Goal: Task Accomplishment & Management: Use online tool/utility

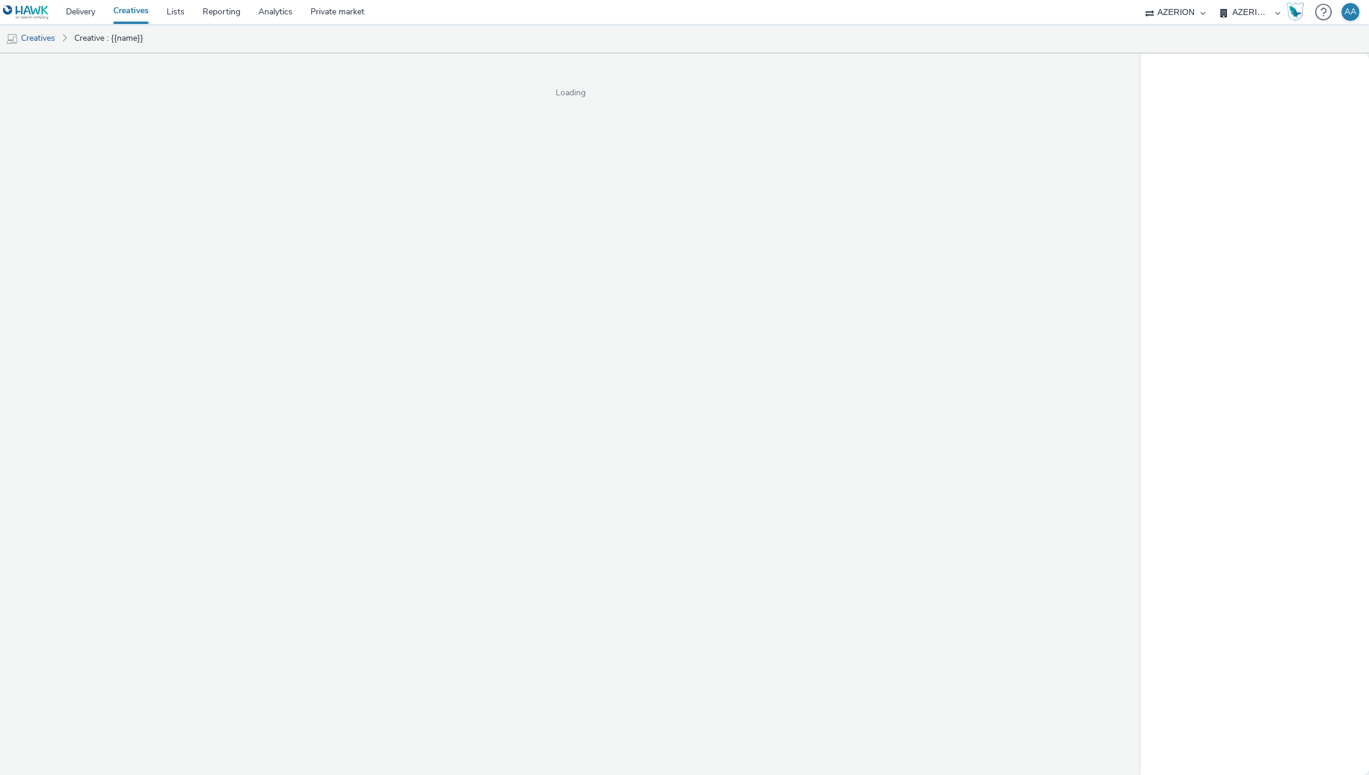
select select "ac009755-aa48-4799-8050-7a339a378eb8"
select select "79162ed7-0017-4339-93b0-3399b708648f"
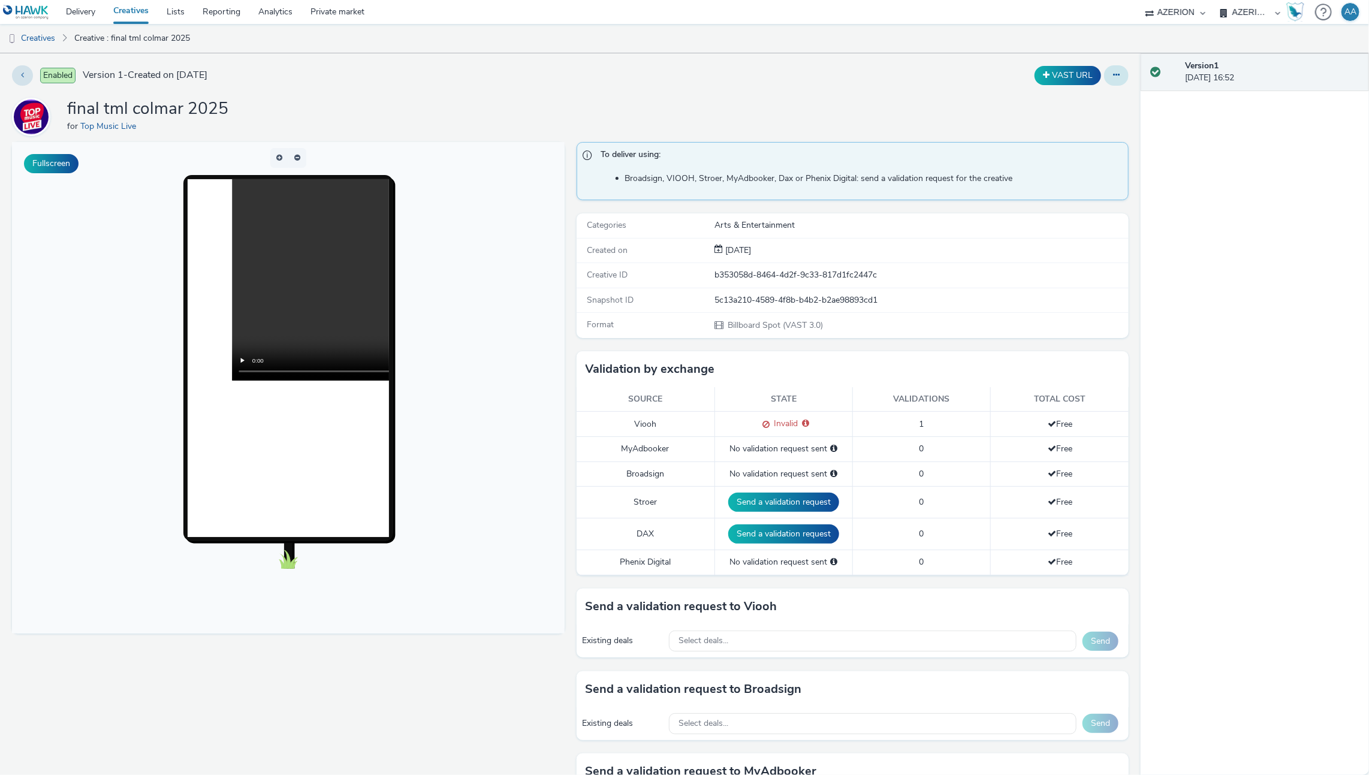
click at [1113, 84] on div at bounding box center [1116, 75] width 25 height 20
click at [1111, 76] on button at bounding box center [1116, 75] width 25 height 20
click at [1053, 98] on link "Edit" at bounding box center [1083, 99] width 90 height 24
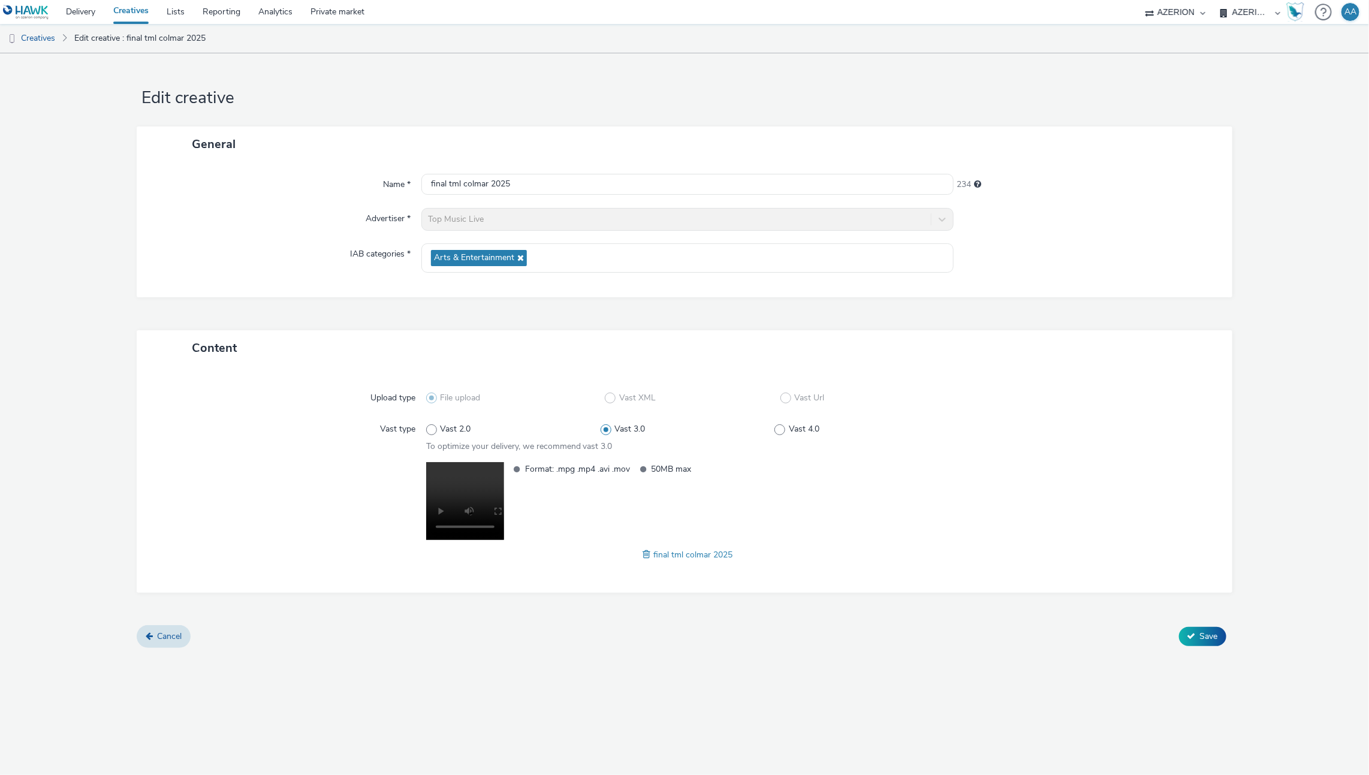
click at [307, 469] on div at bounding box center [291, 511] width 267 height 99
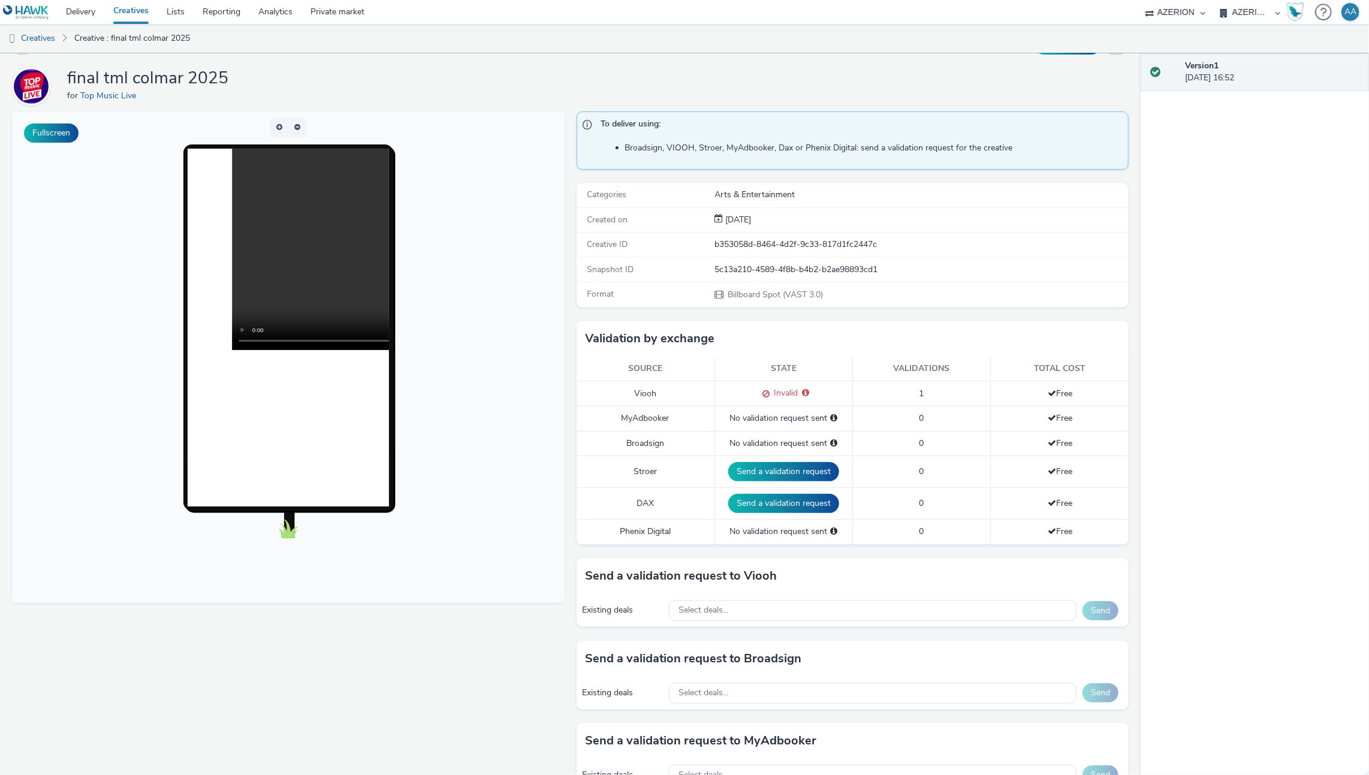
scroll to position [38, 0]
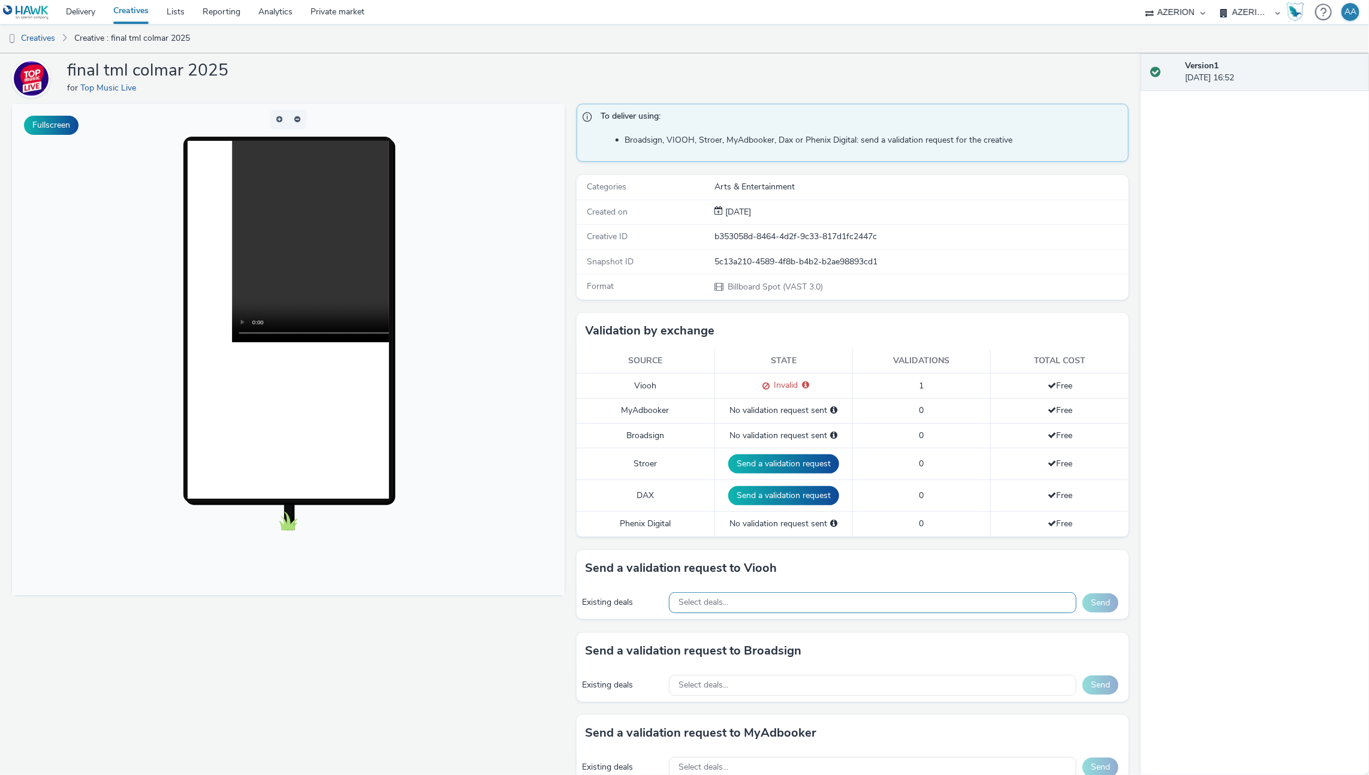
click at [699, 597] on span "Select deals..." at bounding box center [703, 602] width 50 height 10
type input "VIOOH-JCDECAUX_FR_MU-kXG5SA"
paste input "VIOOH-JCDECAUX_FR_MU-kXG5SA47k4"
type input "VIOOH-JCDECAUX_FR_MU-kXG5SA47k4"
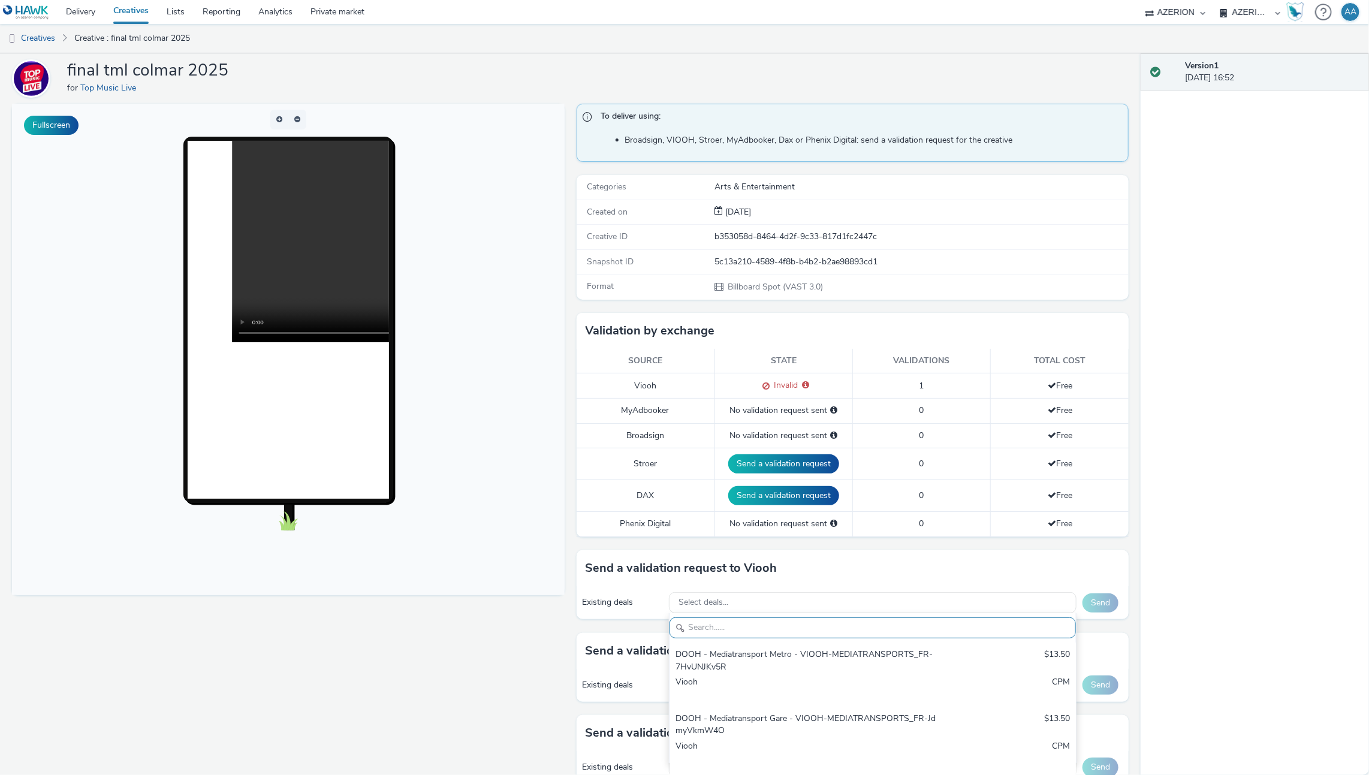
paste input "Mediarun_TMLColmar_VIOOH-JCDECAUX_FR_MU-kXG5SA47k4"
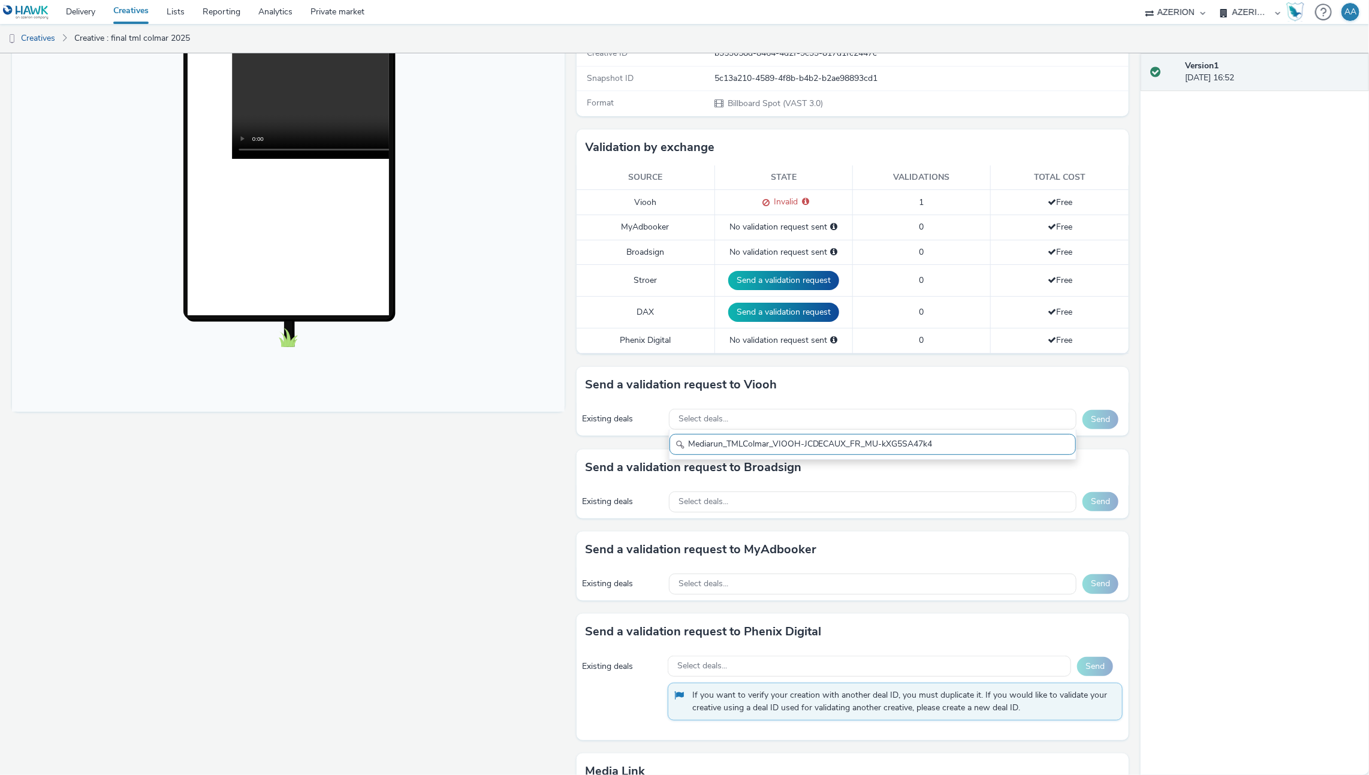
scroll to position [231, 0]
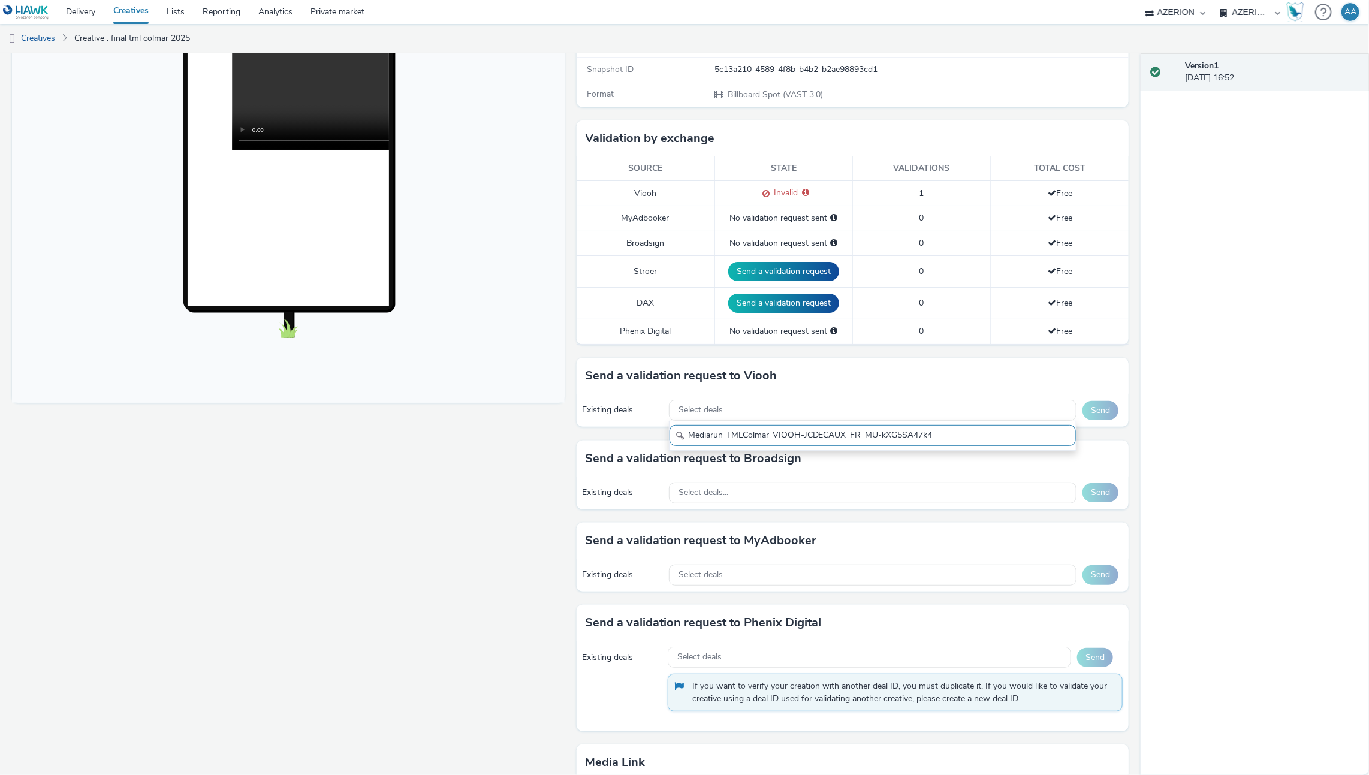
type input "Mediarun_TMLColmar_VIOOH-JCDECAUX_FR_MU-kXG5SA47k4"
click at [427, 564] on div "Fullscreen" at bounding box center [291, 417] width 558 height 1012
click at [785, 401] on div "Select deals..." at bounding box center [873, 410] width 408 height 21
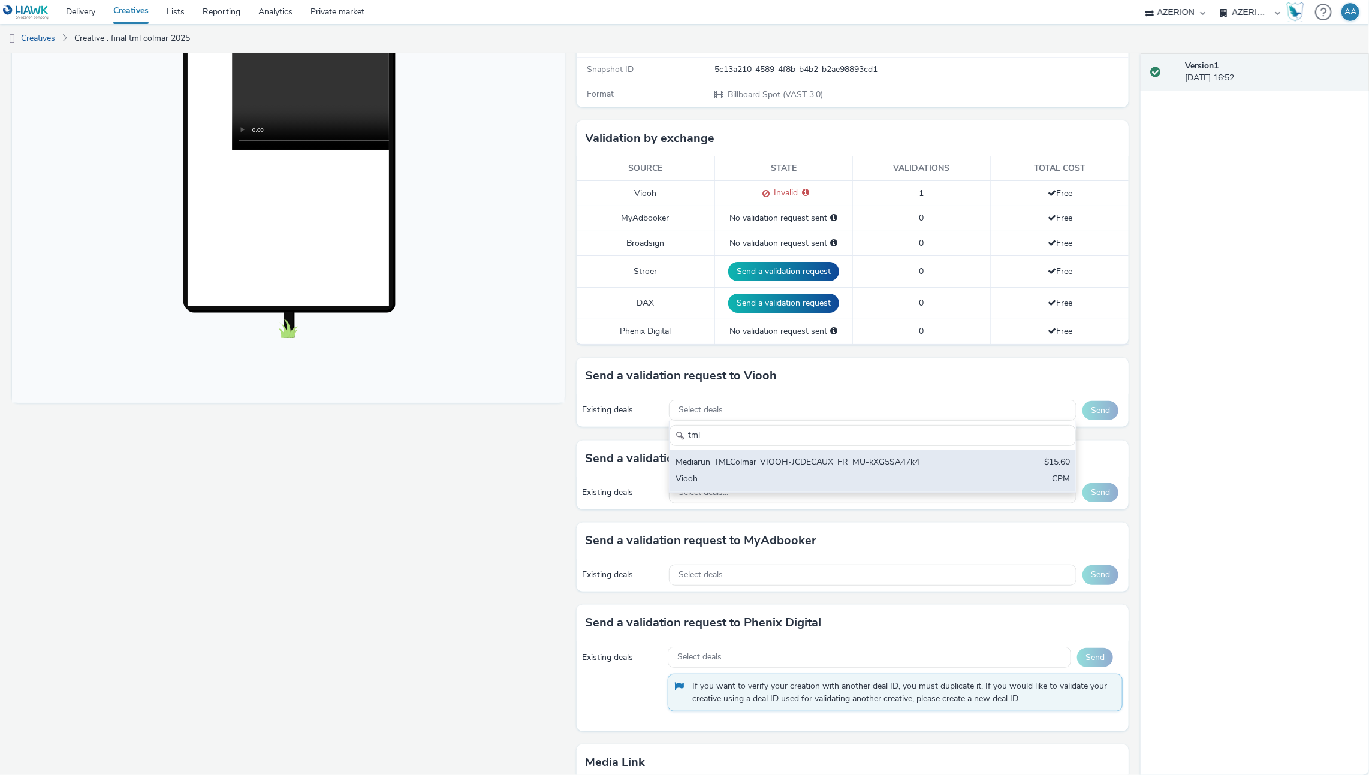
type input "tml"
click at [867, 473] on div "Viooh" at bounding box center [805, 480] width 261 height 14
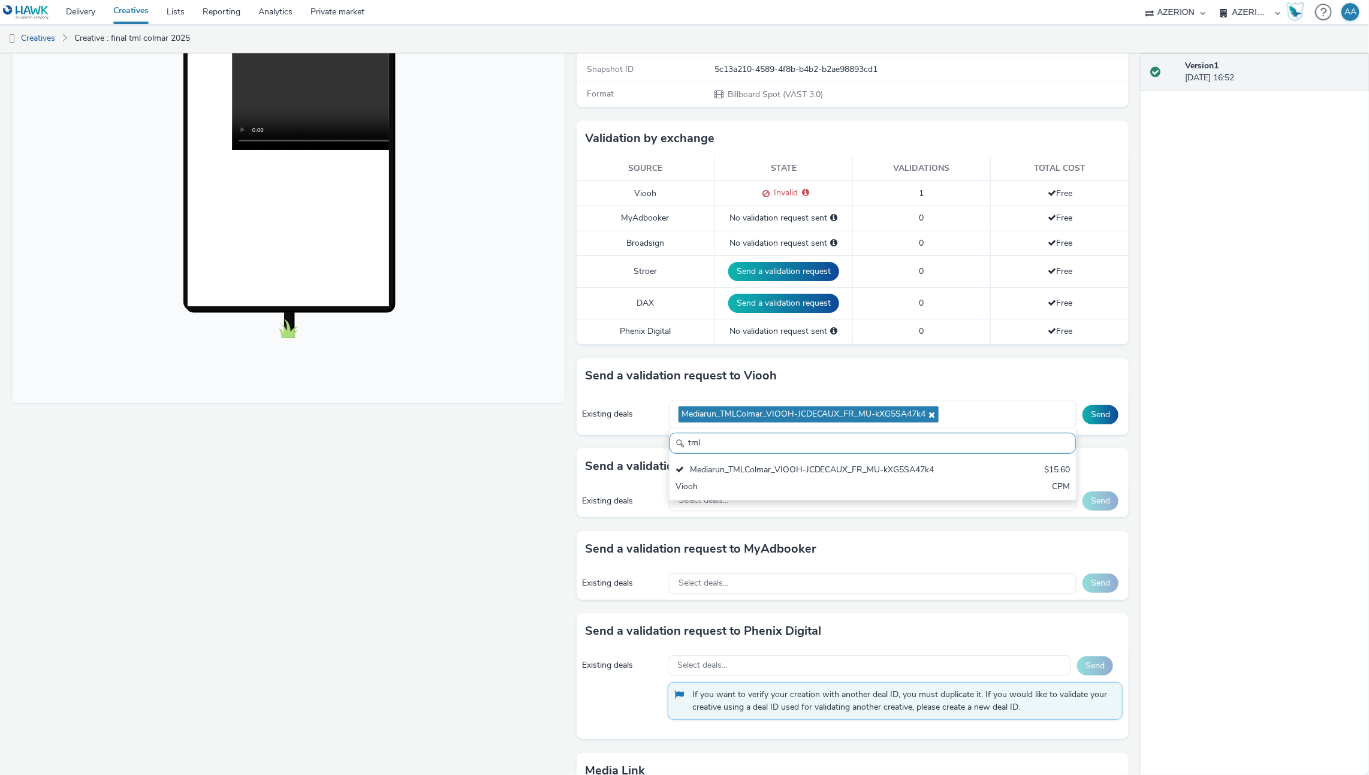
click at [964, 370] on div "Send a validation request to Viooh" at bounding box center [852, 376] width 553 height 36
click at [1082, 405] on div "Send" at bounding box center [1102, 414] width 40 height 19
click at [1083, 410] on button "Send" at bounding box center [1100, 414] width 36 height 19
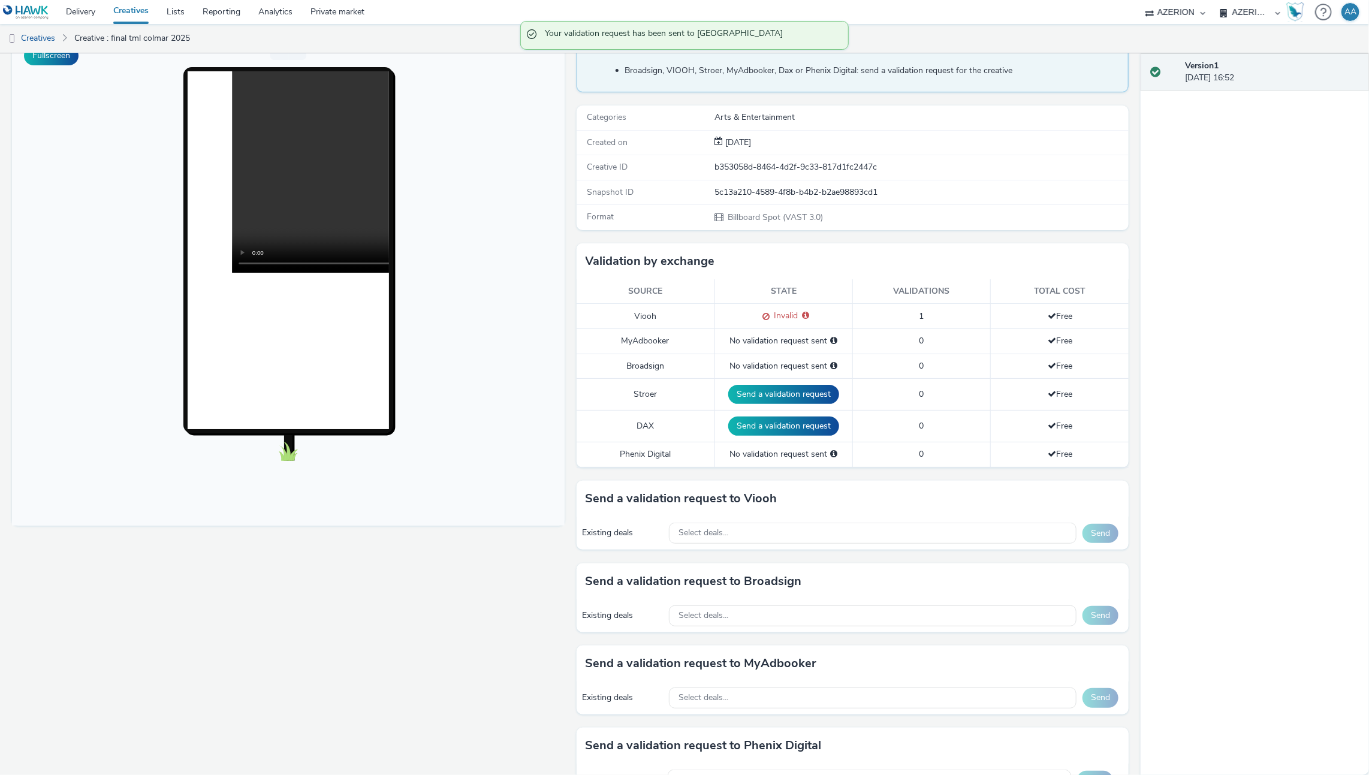
scroll to position [99, 0]
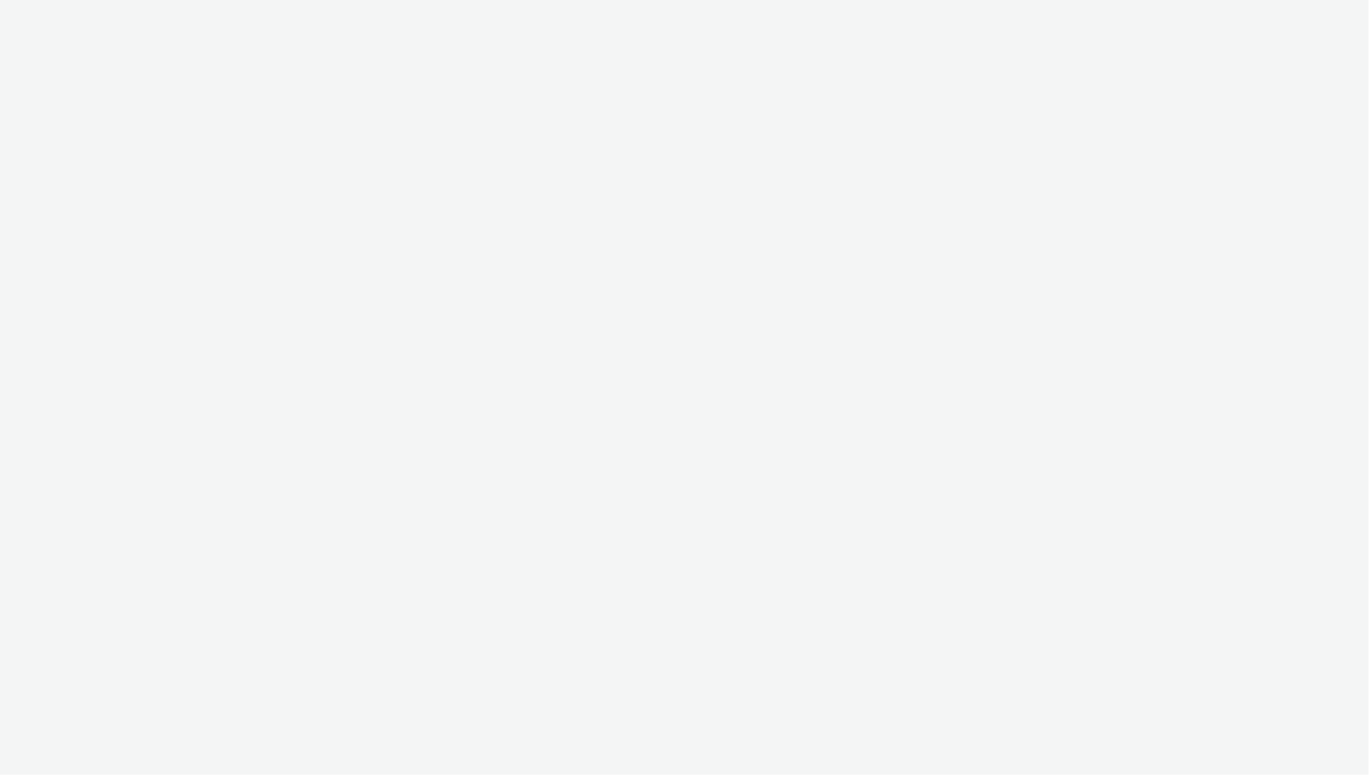
select select "ac009755-aa48-4799-8050-7a339a378eb8"
select select "79162ed7-0017-4339-93b0-3399b708648f"
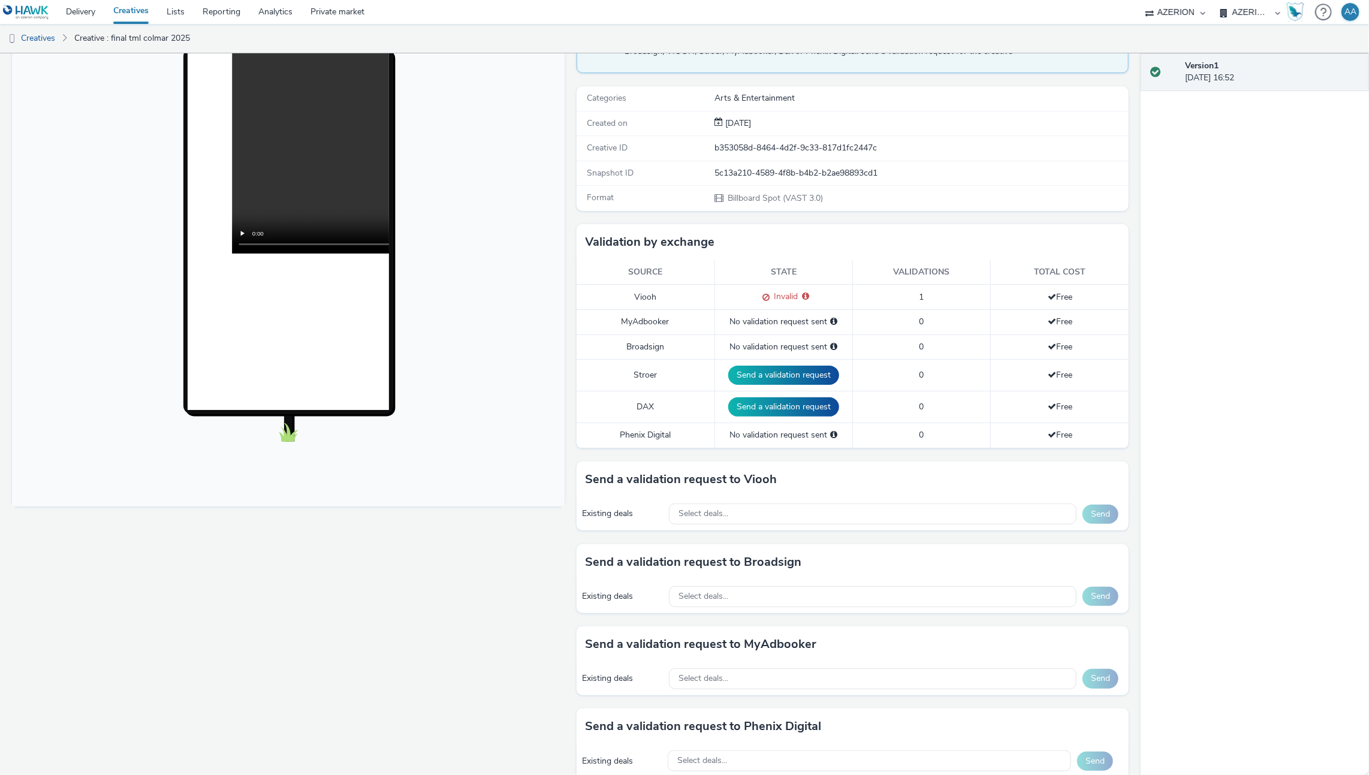
scroll to position [137, 0]
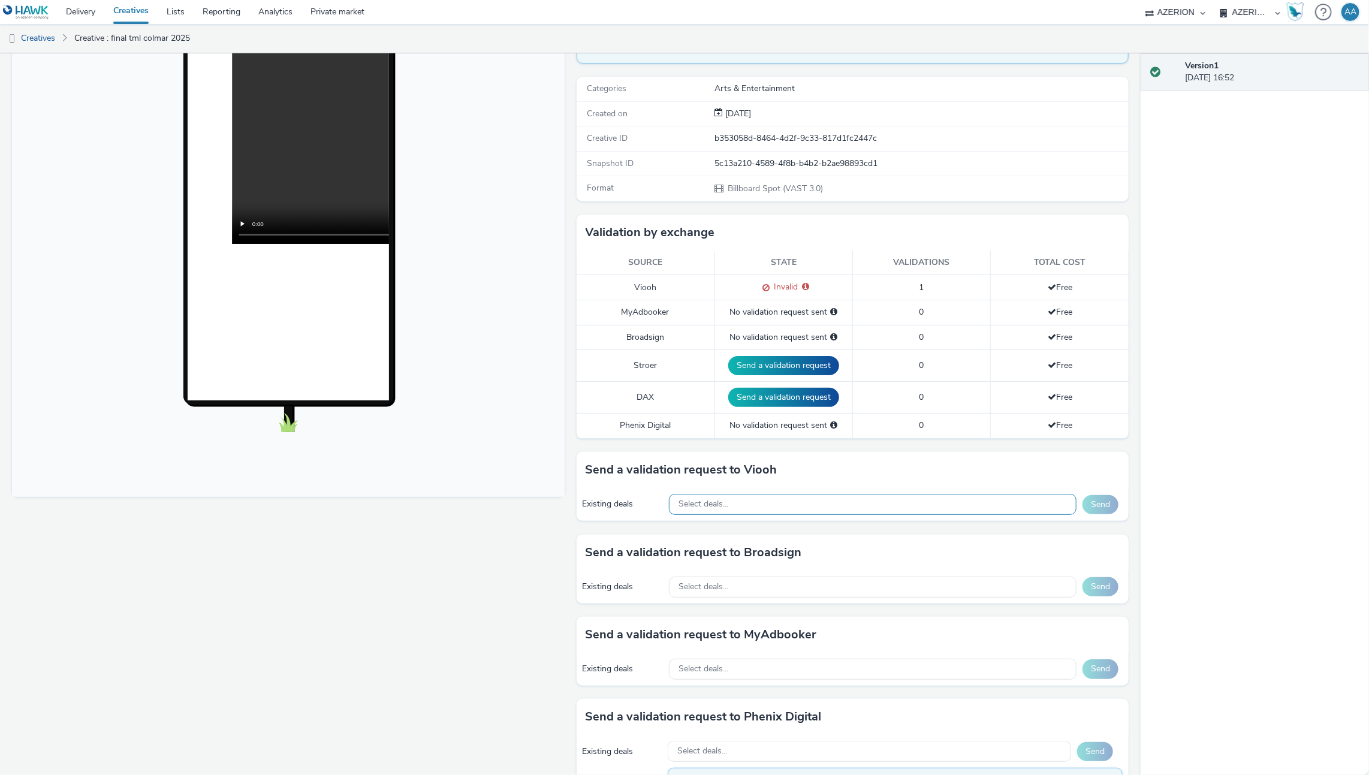
click at [692, 494] on div "Select deals..." at bounding box center [873, 504] width 408 height 21
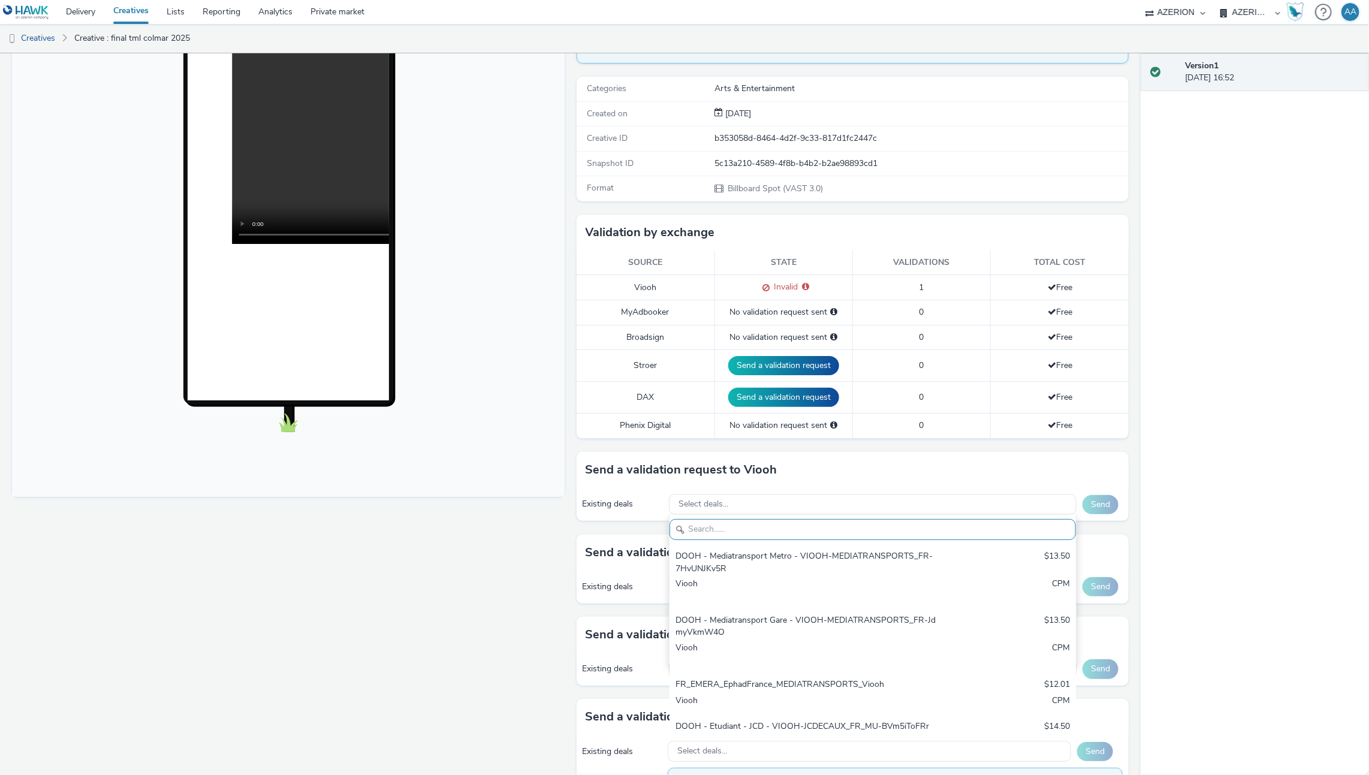
click at [391, 573] on div "Fullscreen" at bounding box center [291, 511] width 558 height 1012
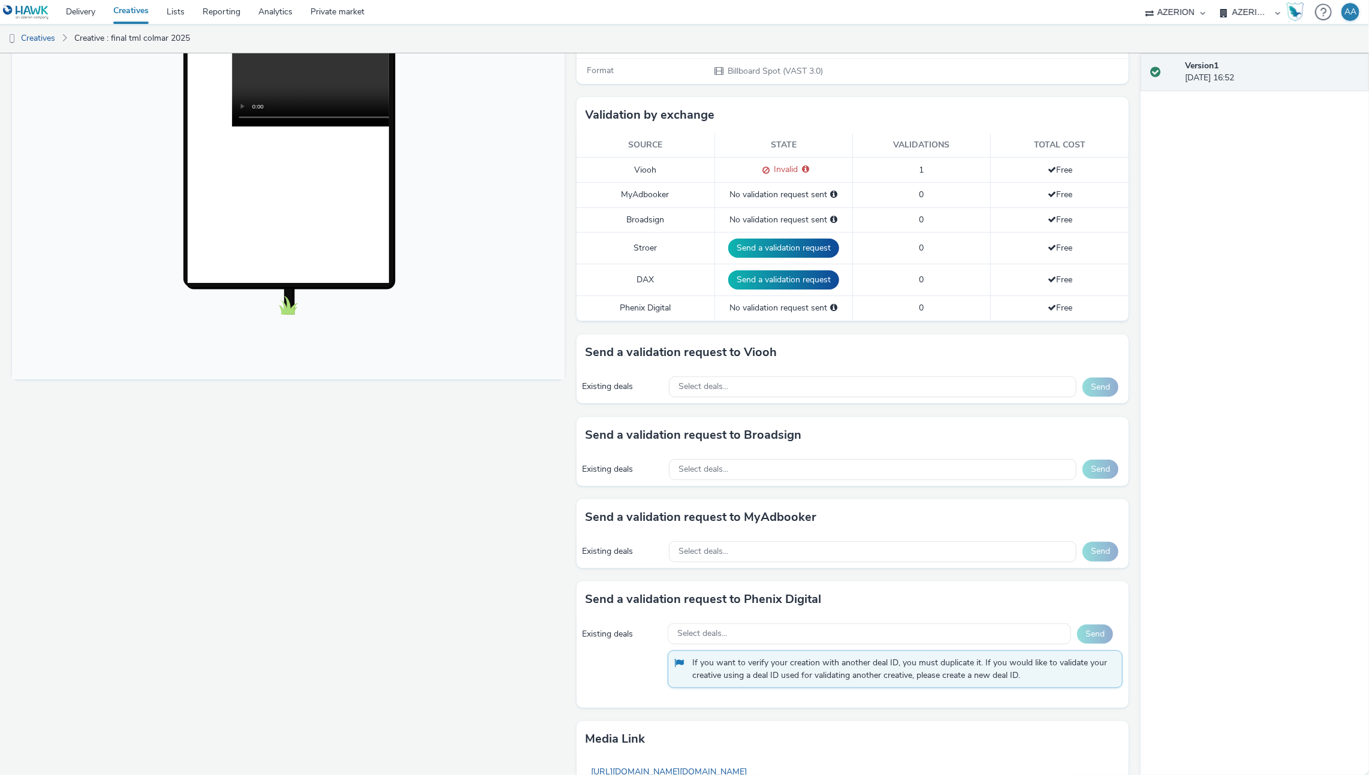
scroll to position [258, 0]
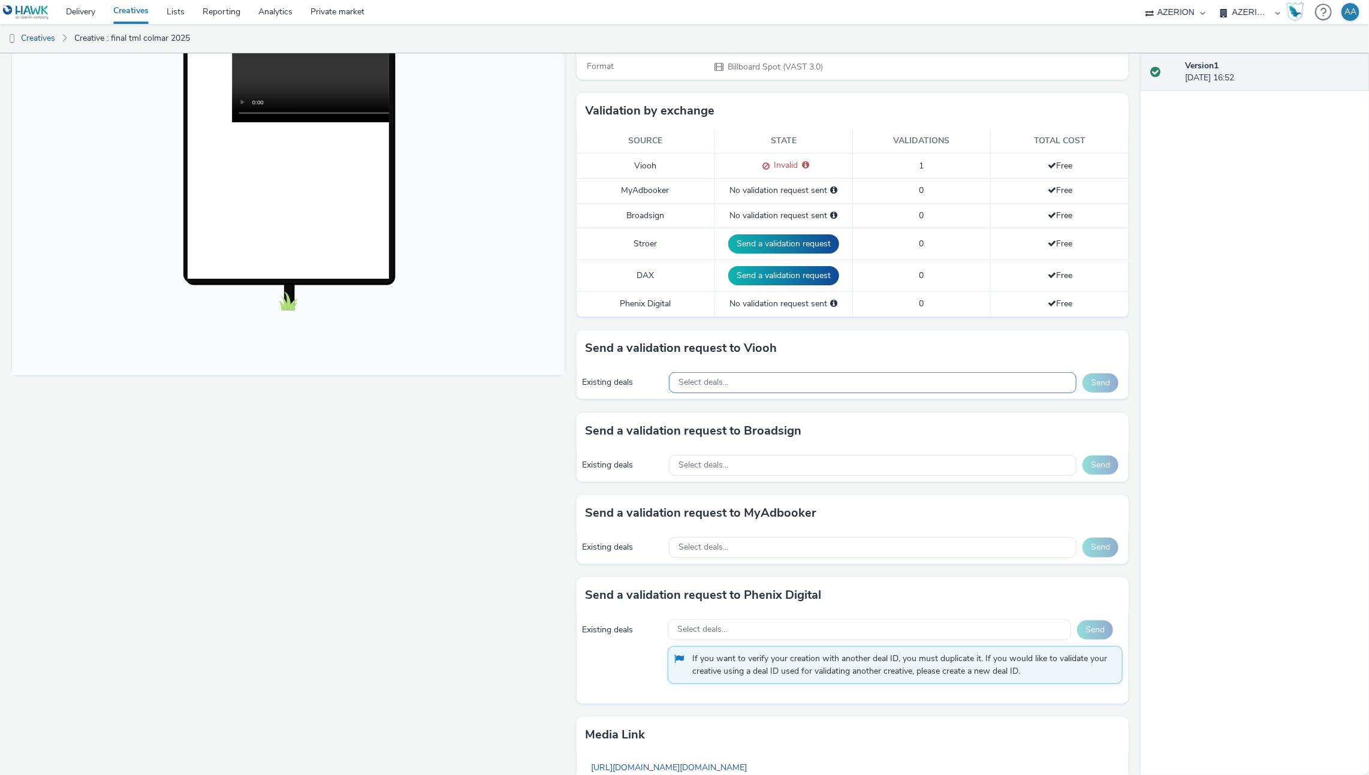
click at [704, 380] on span "Select deals..." at bounding box center [703, 383] width 50 height 10
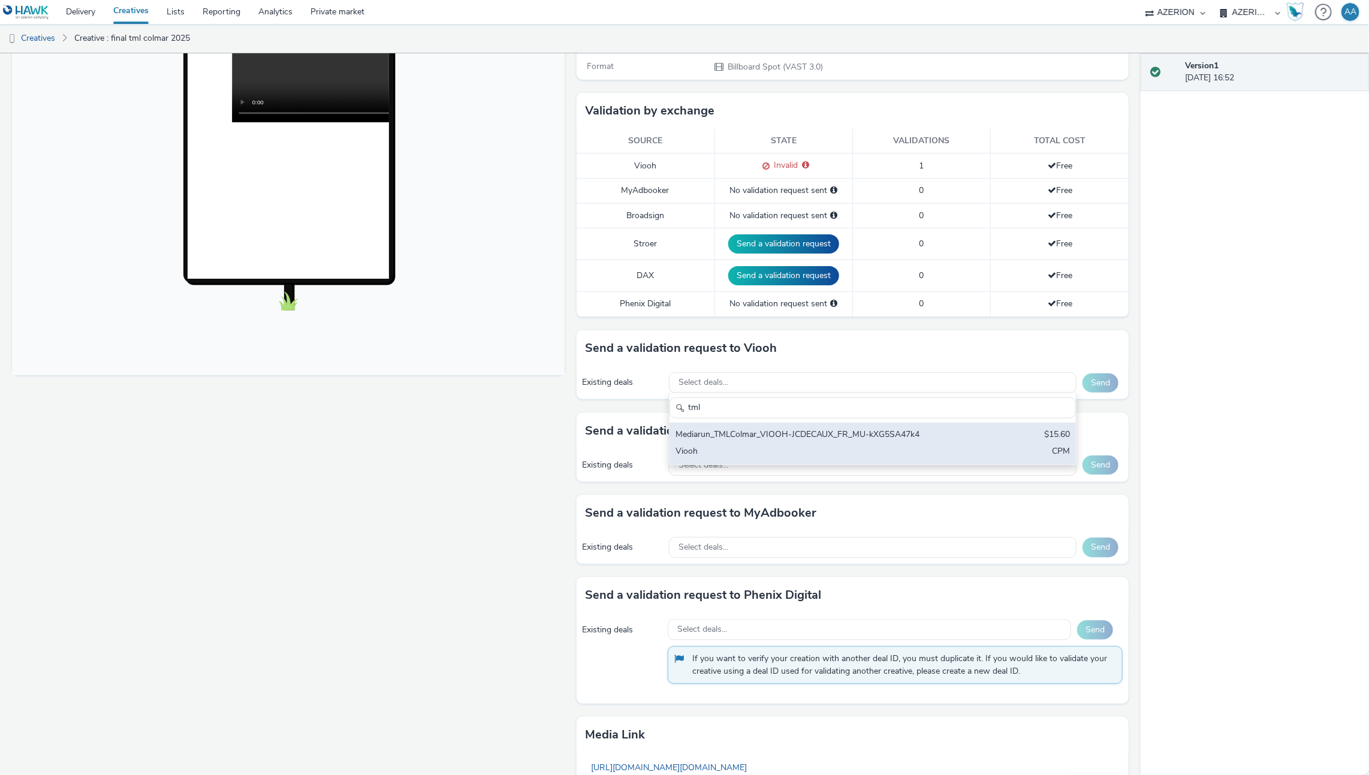
type input "tml"
click at [840, 435] on div "Mediarun_TMLColmar_VIOOH-JCDECAUX_FR_MU-kXG5SA47k4" at bounding box center [805, 435] width 261 height 14
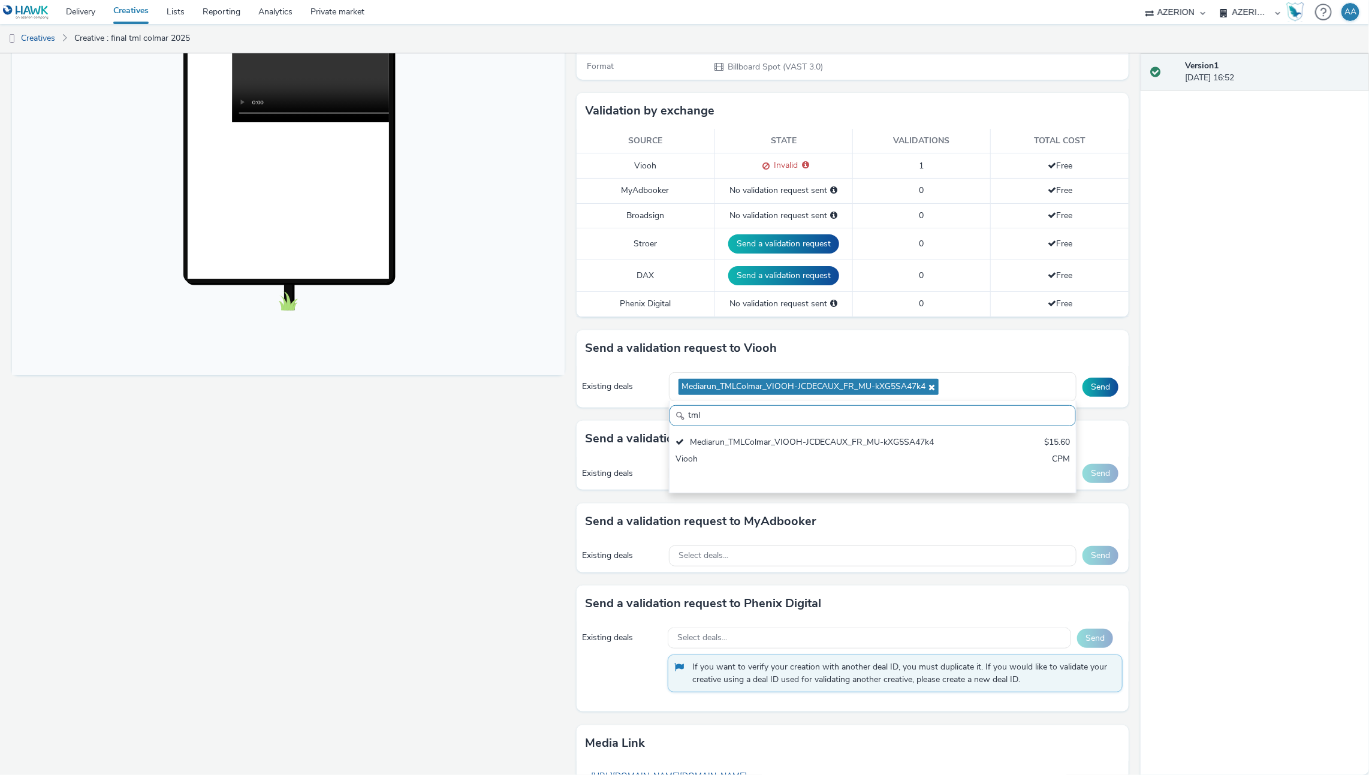
click at [1034, 337] on div "Send a validation request to Viooh" at bounding box center [852, 348] width 553 height 36
click at [1084, 378] on button "Send" at bounding box center [1100, 387] width 36 height 19
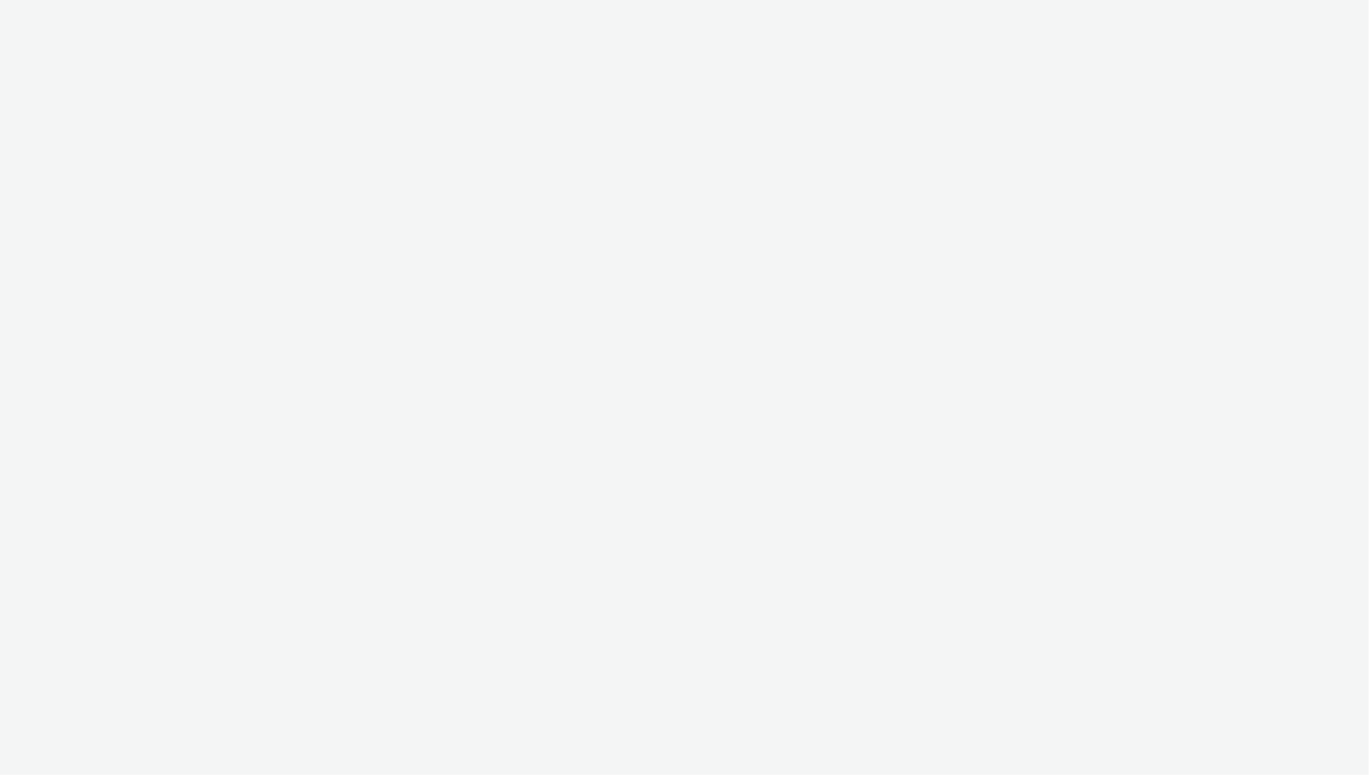
select select "ac009755-aa48-4799-8050-7a339a378eb8"
select select "79162ed7-0017-4339-93b0-3399b708648f"
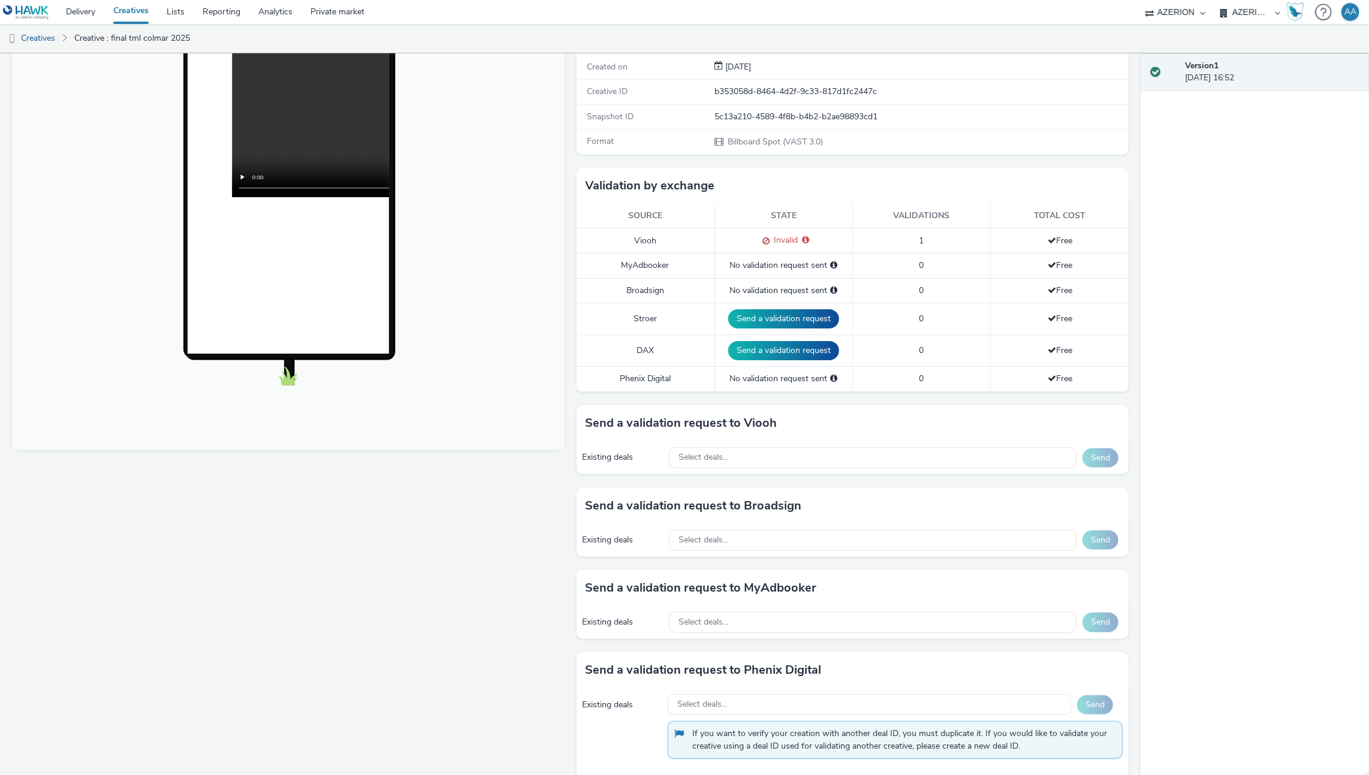
scroll to position [247, 0]
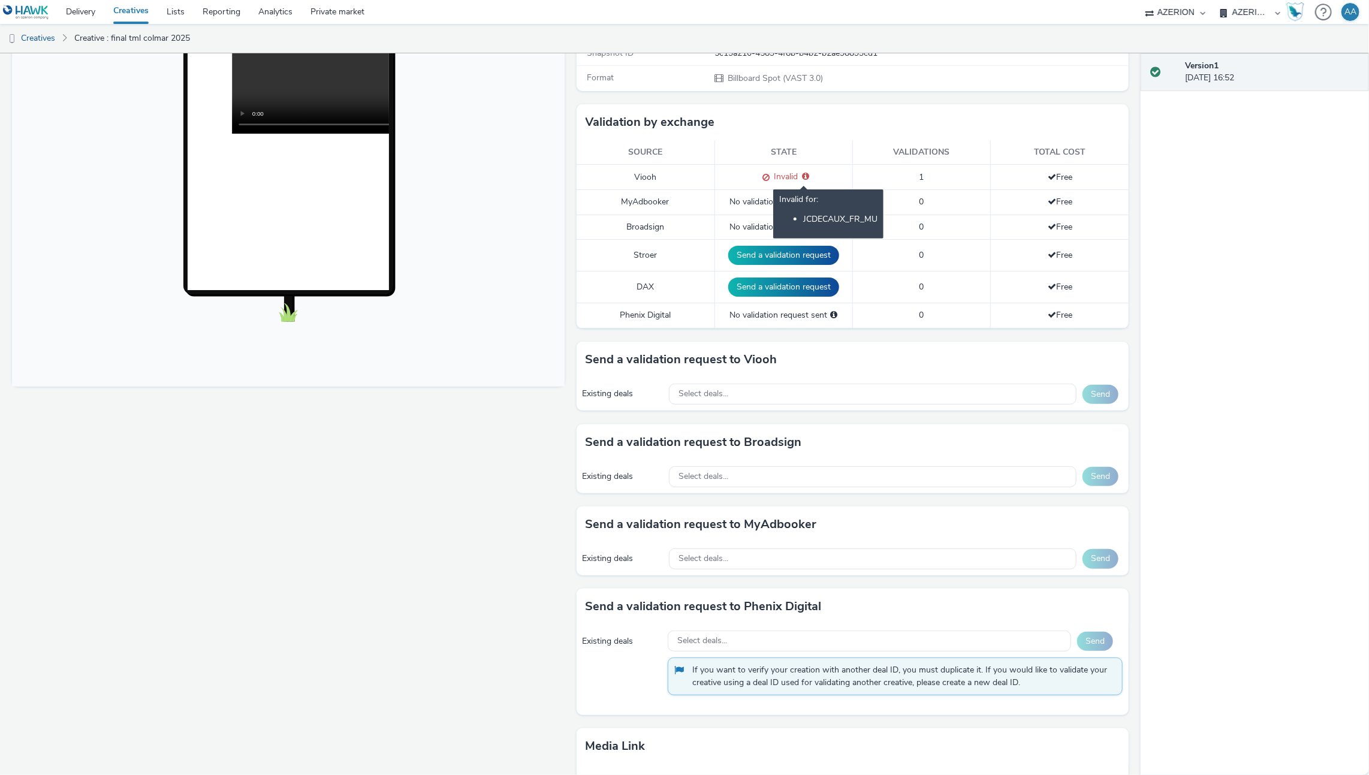
click at [802, 174] on icon at bounding box center [805, 176] width 7 height 8
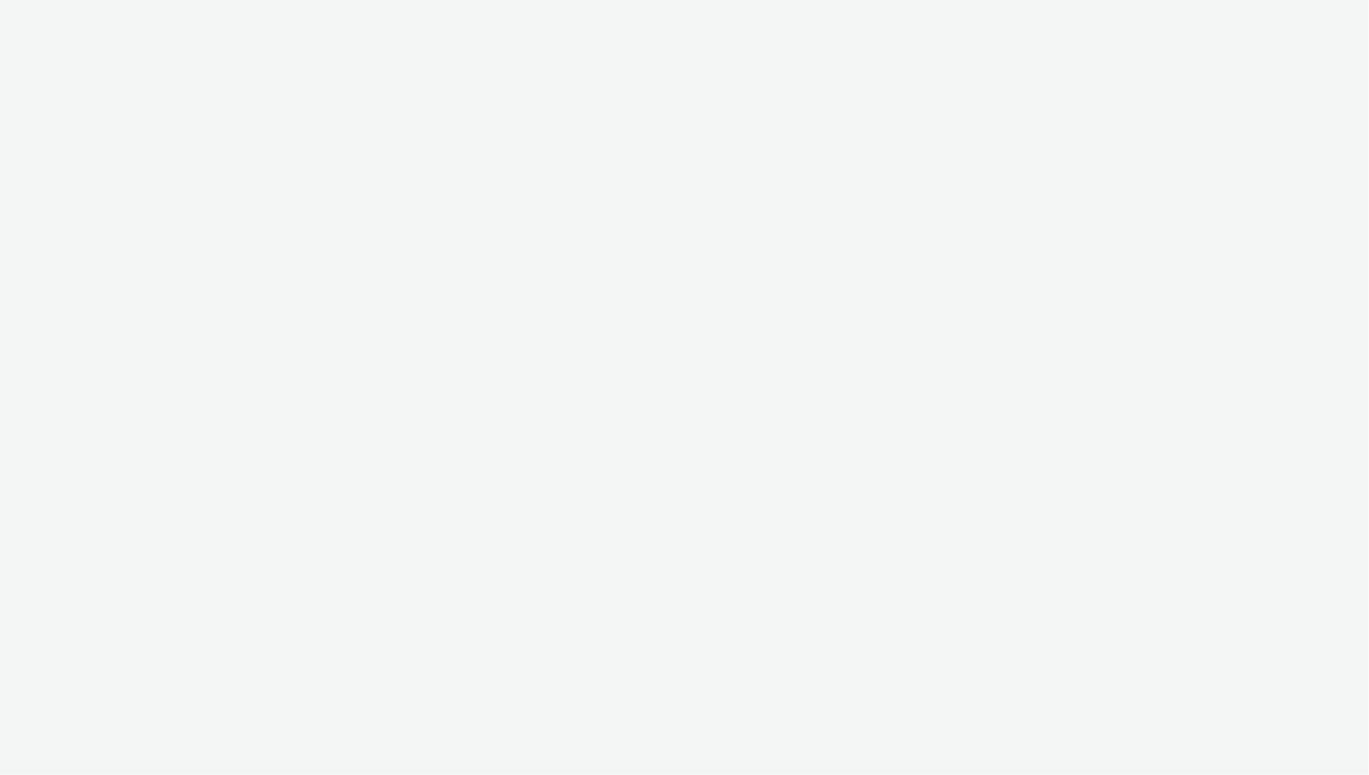
select select "ac009755-aa48-4799-8050-7a339a378eb8"
select select "79162ed7-0017-4339-93b0-3399b708648f"
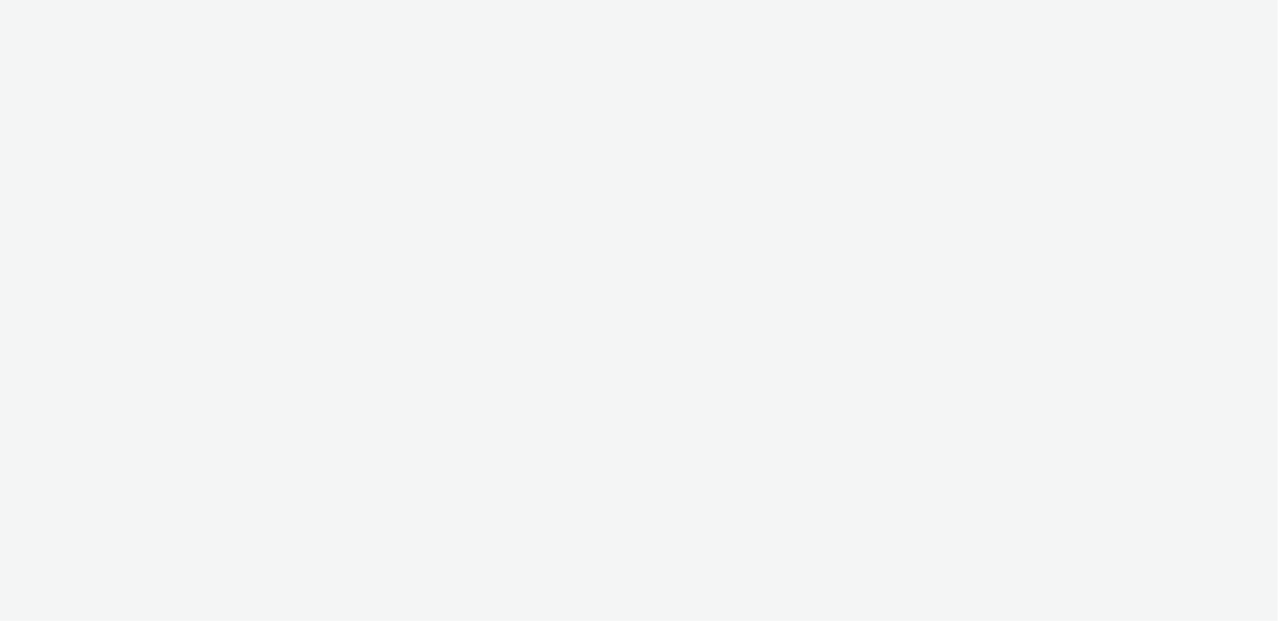
select select "ac009755-aa48-4799-8050-7a339a378eb8"
select select "79162ed7-0017-4339-93b0-3399b708648f"
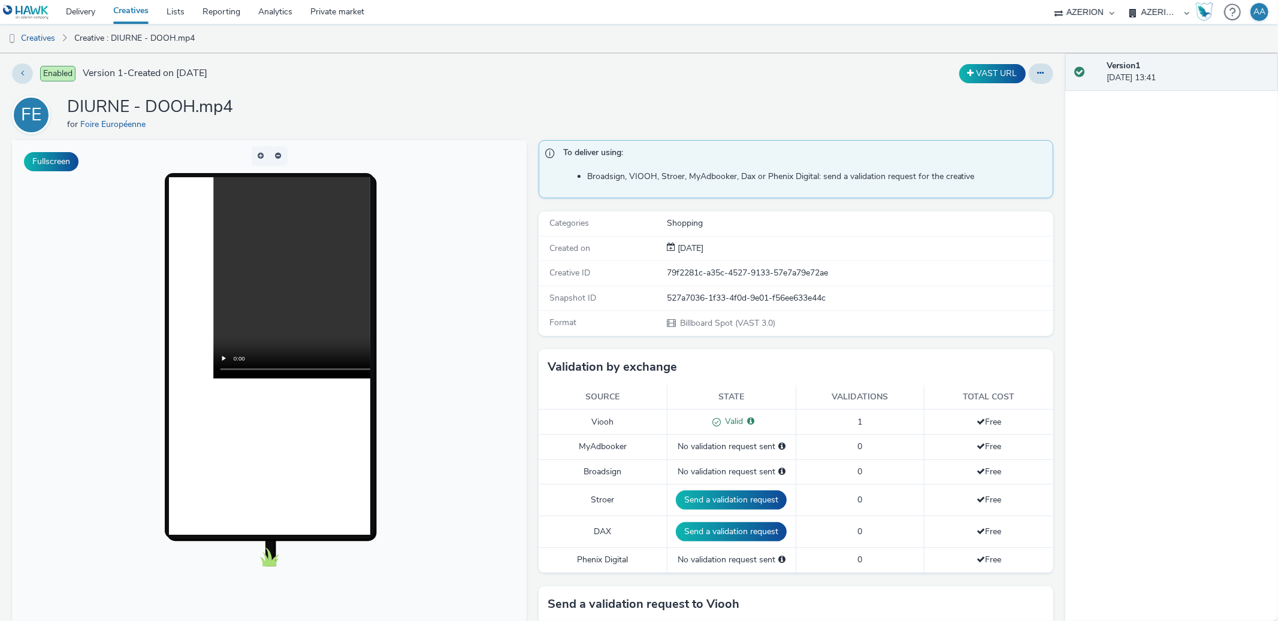
scroll to position [2, 0]
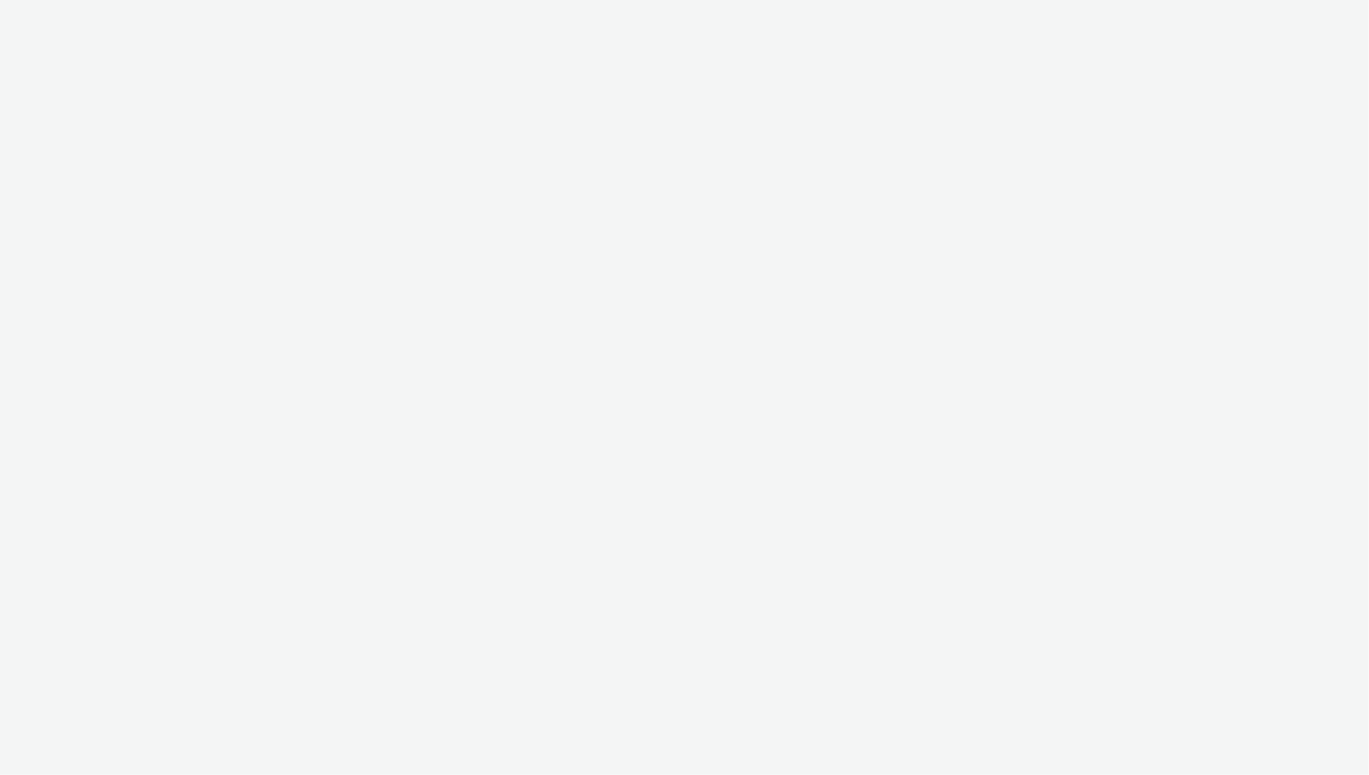
select select "ac009755-aa48-4799-8050-7a339a378eb8"
select select "79162ed7-0017-4339-93b0-3399b708648f"
select select "ac009755-aa48-4799-8050-7a339a378eb8"
select select "79162ed7-0017-4339-93b0-3399b708648f"
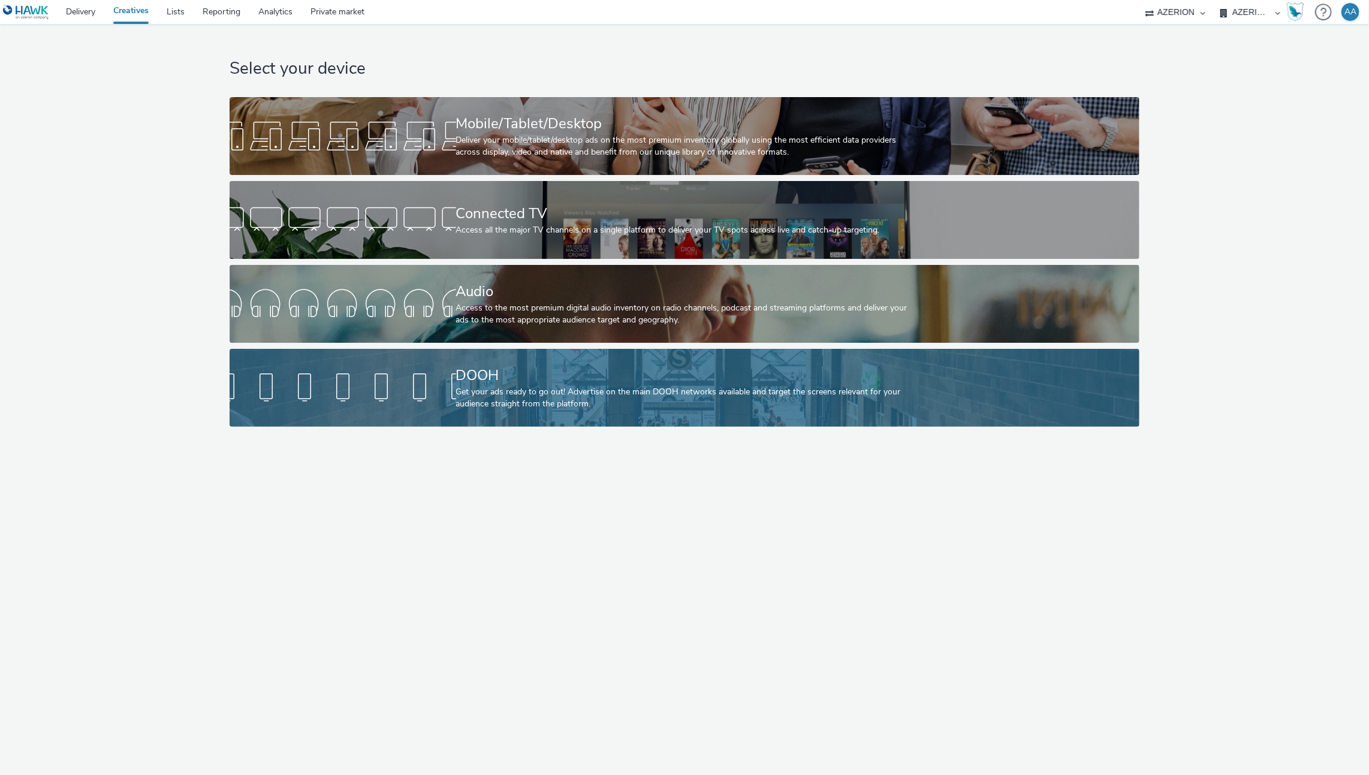
click at [514, 371] on div "DOOH" at bounding box center [682, 375] width 452 height 21
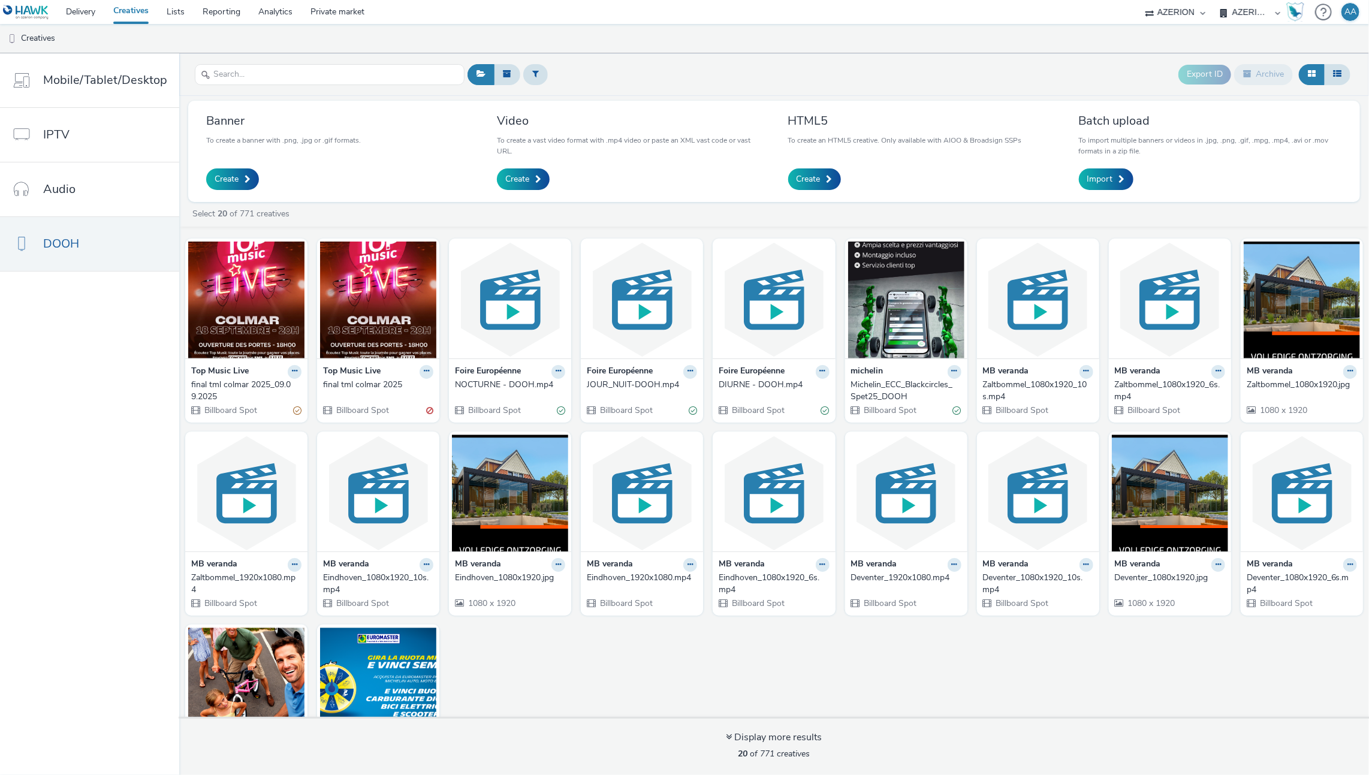
click at [244, 373] on strong "Top Music Live" at bounding box center [220, 372] width 58 height 14
click at [228, 370] on strong "Top Music Live" at bounding box center [220, 372] width 58 height 14
click at [230, 320] on img at bounding box center [246, 299] width 116 height 117
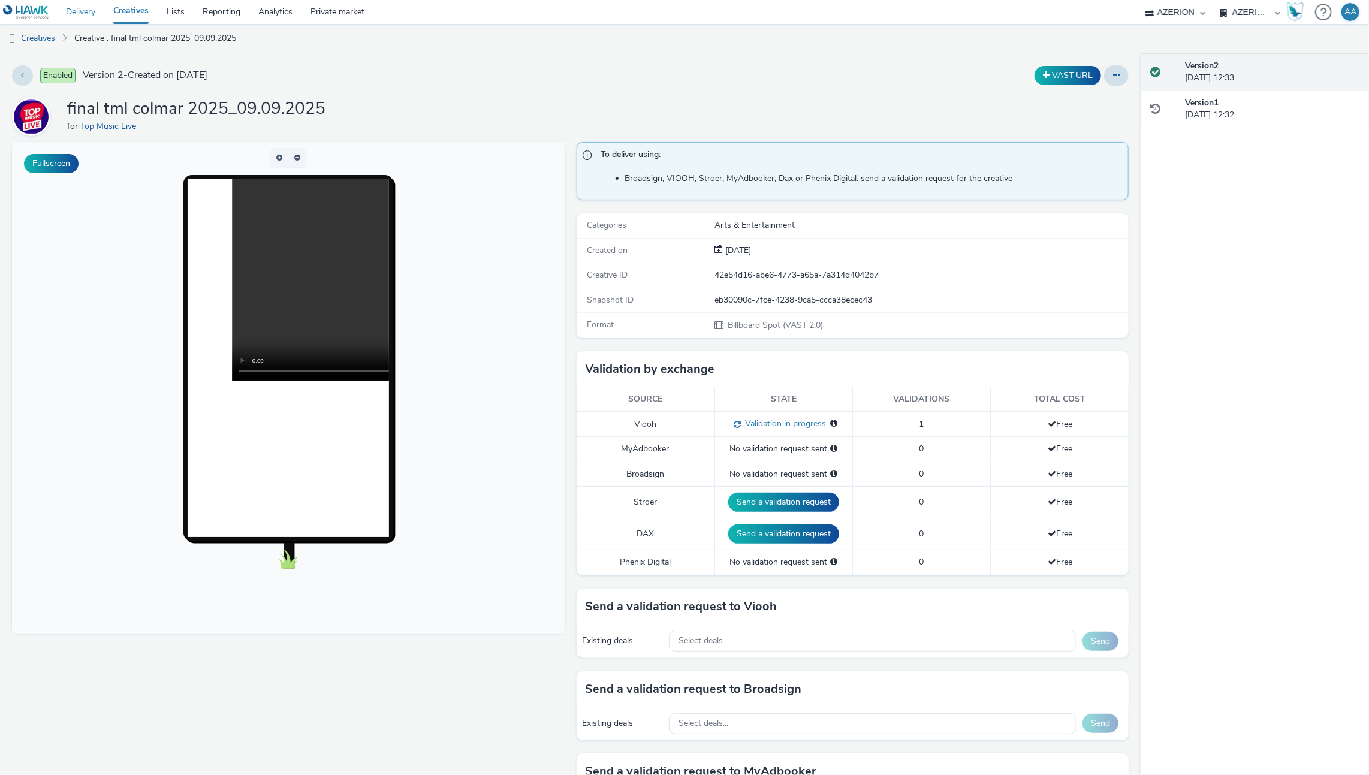
click at [84, 19] on link "Delivery" at bounding box center [80, 12] width 47 height 24
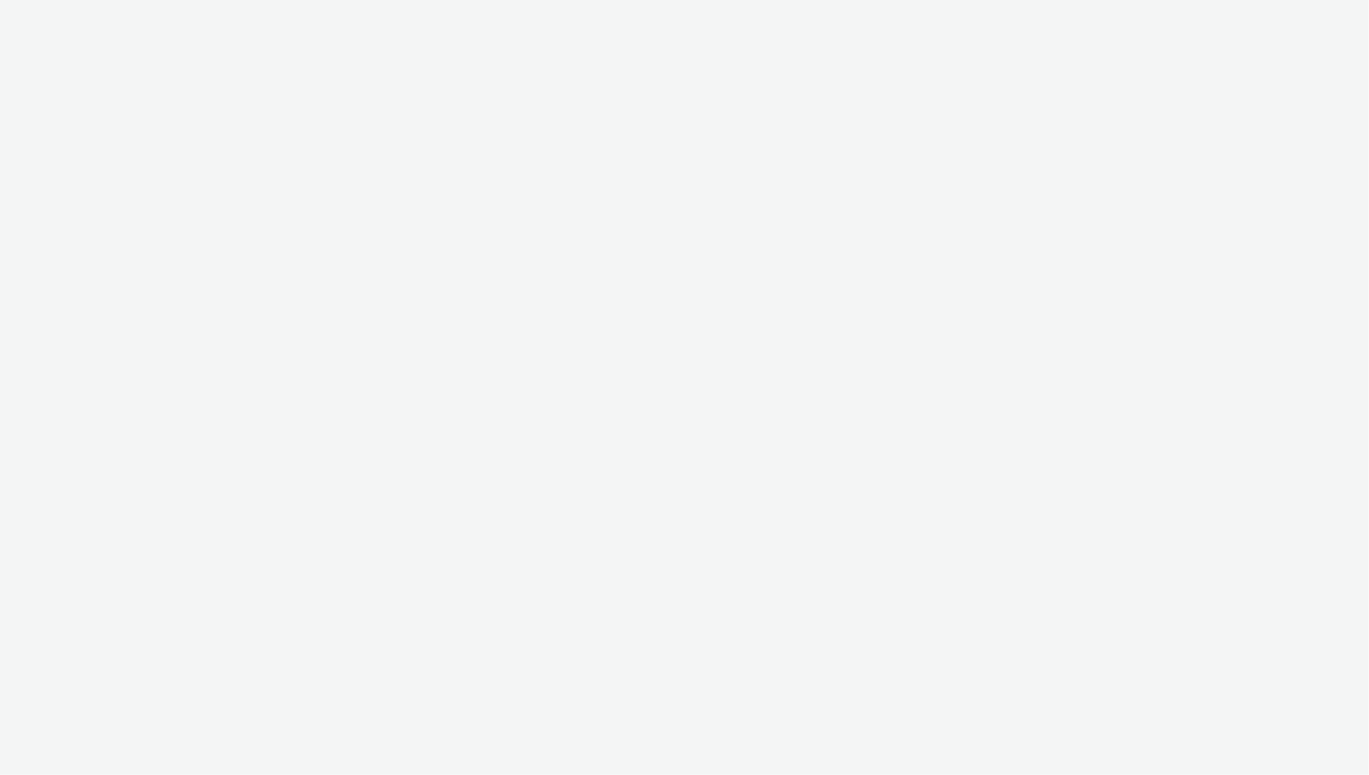
select select "ac009755-aa48-4799-8050-7a339a378eb8"
select select "79162ed7-0017-4339-93b0-3399b708648f"
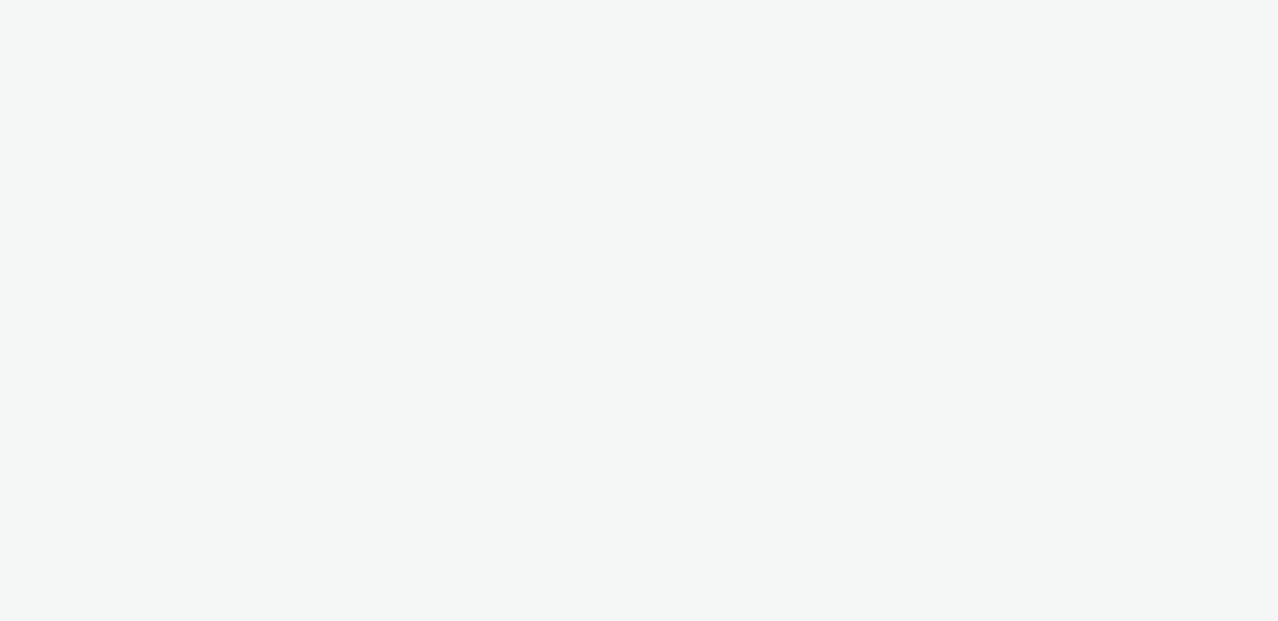
select select "ac009755-aa48-4799-8050-7a339a378eb8"
select select "79162ed7-0017-4339-93b0-3399b708648f"
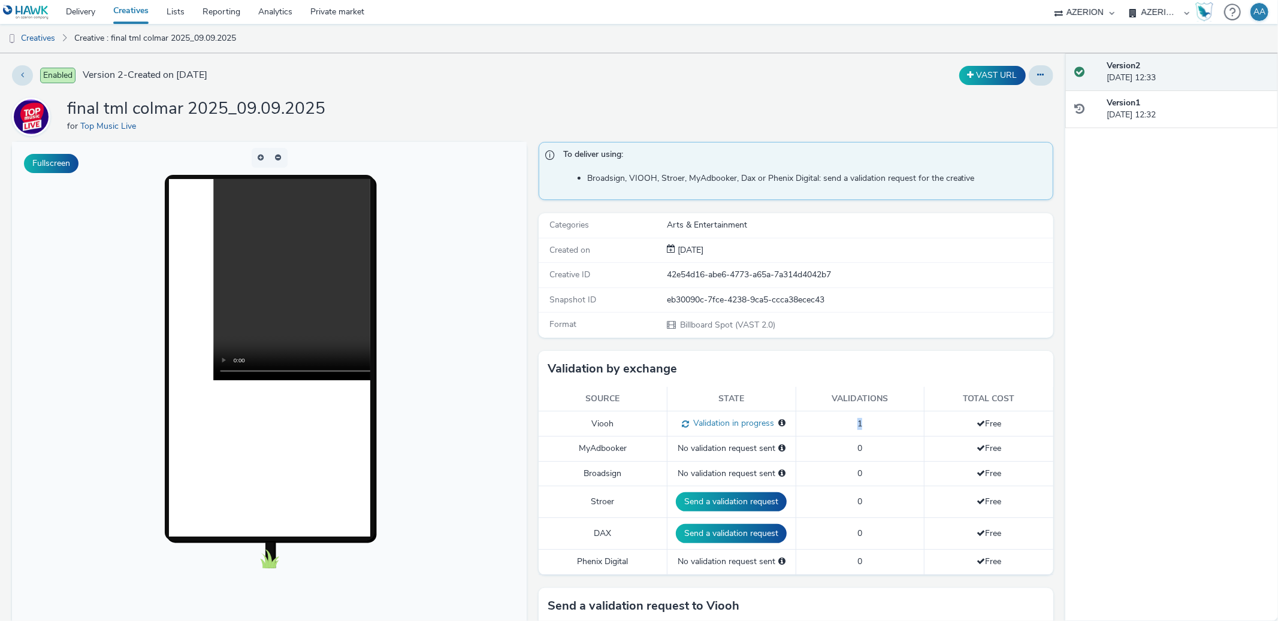
drag, startPoint x: 861, startPoint y: 422, endPoint x: 834, endPoint y: 427, distance: 27.9
click at [834, 427] on td "1" at bounding box center [860, 424] width 129 height 25
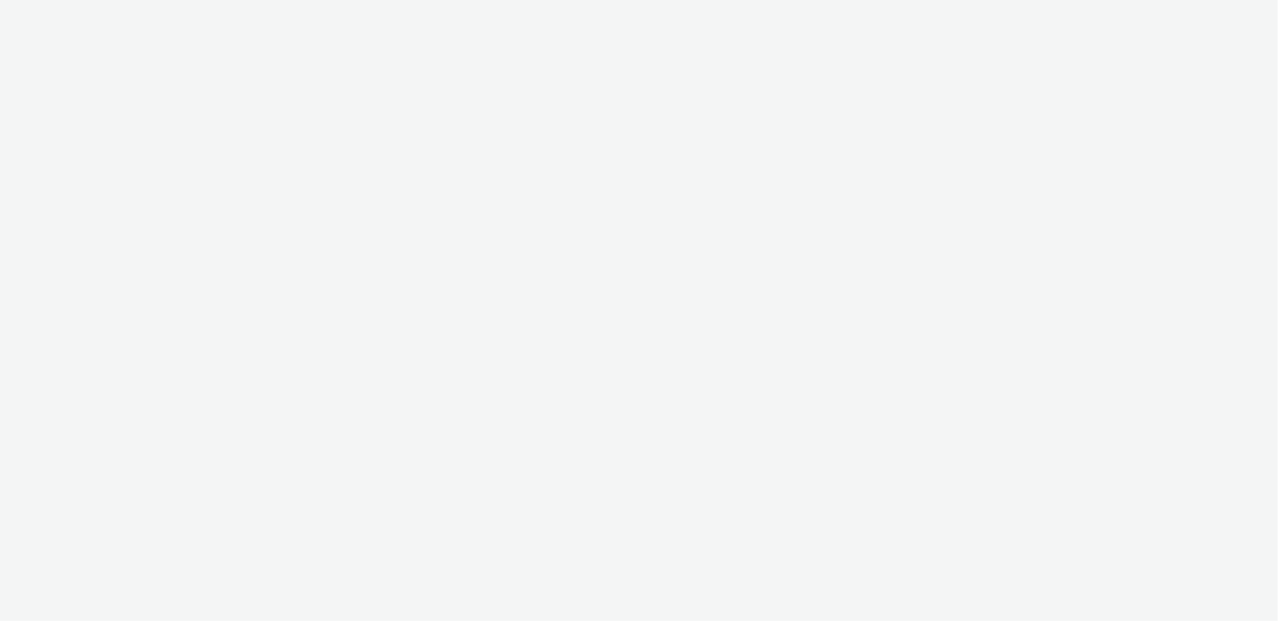
select select "ac009755-aa48-4799-8050-7a339a378eb8"
select select "79162ed7-0017-4339-93b0-3399b708648f"
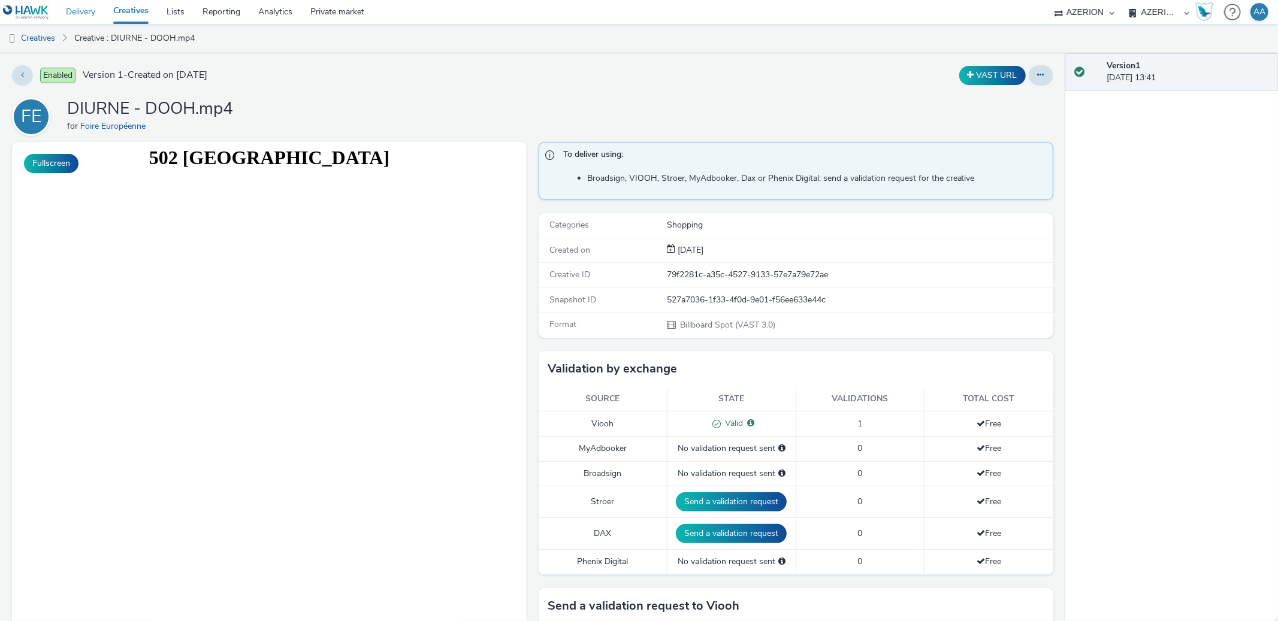
click at [92, 8] on link "Delivery" at bounding box center [80, 12] width 47 height 24
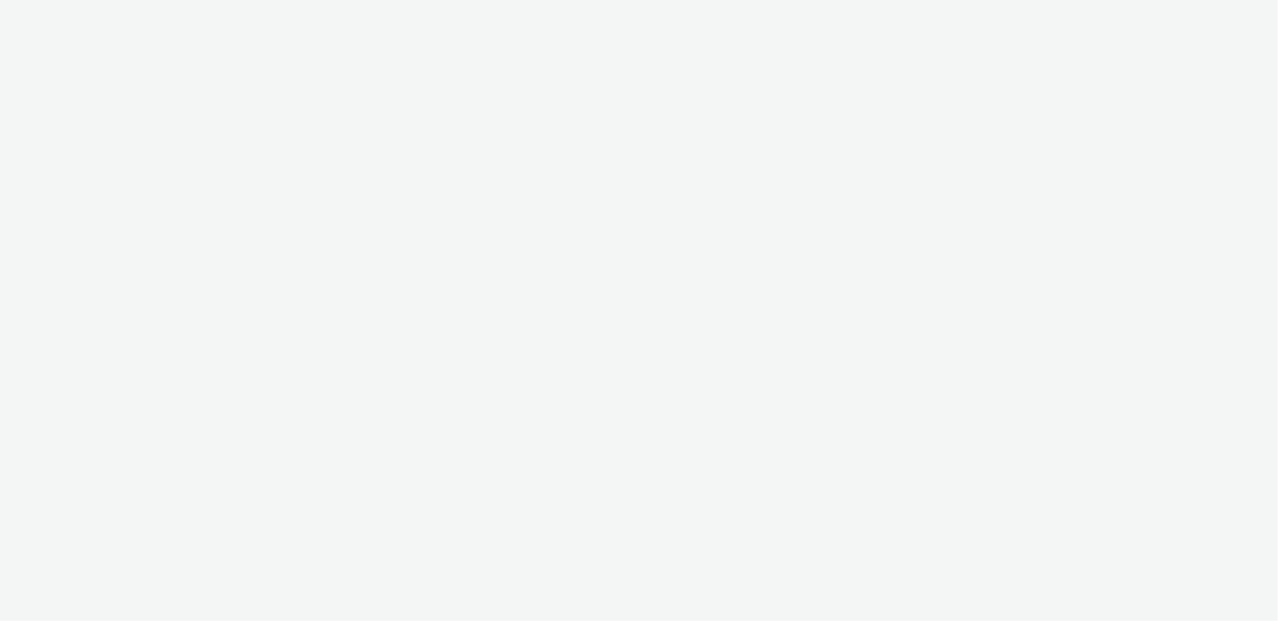
select select "ac009755-aa48-4799-8050-7a339a378eb8"
select select "79162ed7-0017-4339-93b0-3399b708648f"
select select "ac009755-aa48-4799-8050-7a339a378eb8"
select select "79162ed7-0017-4339-93b0-3399b708648f"
